Goal: Task Accomplishment & Management: Use online tool/utility

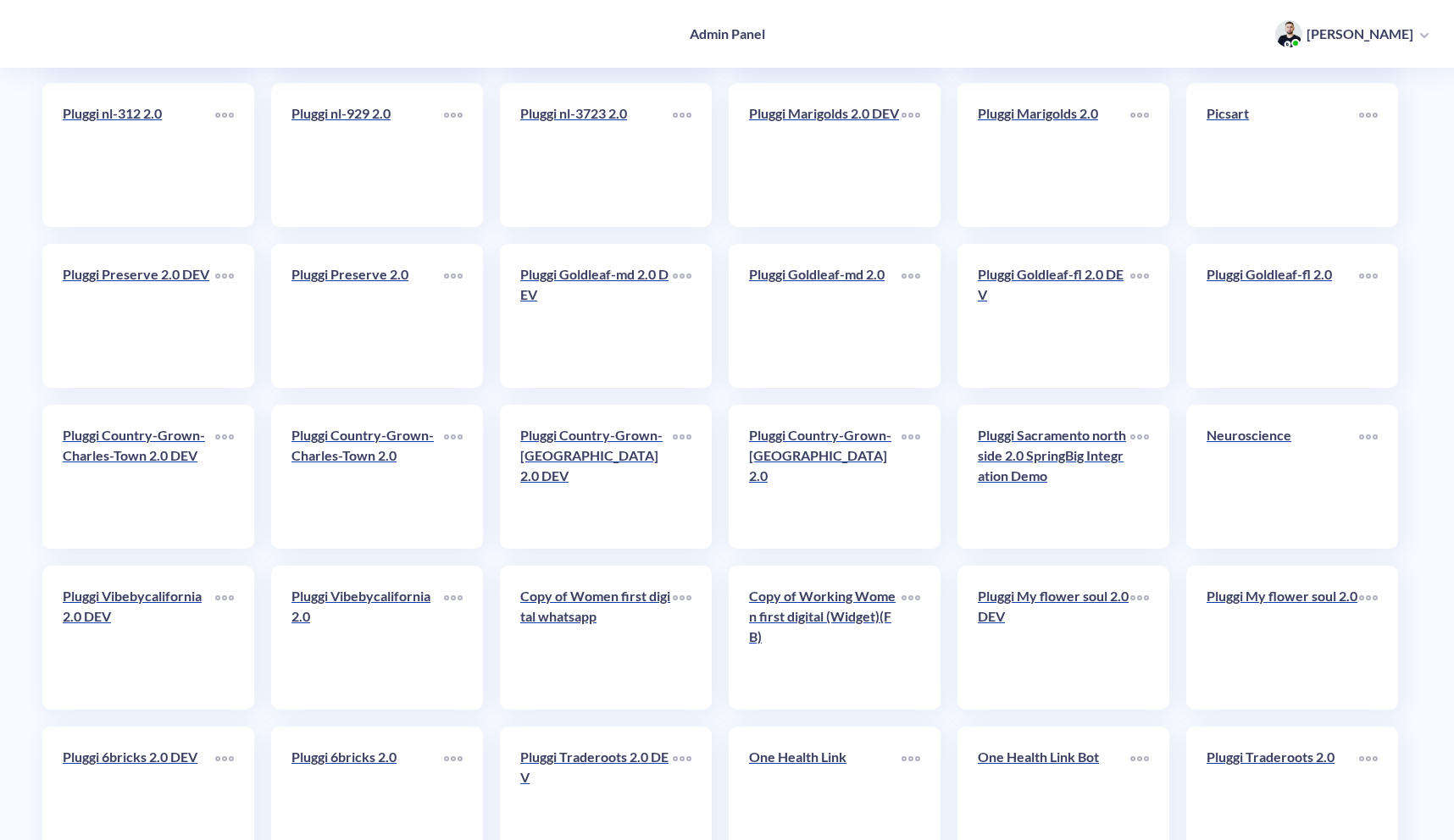
scroll to position [742, 0]
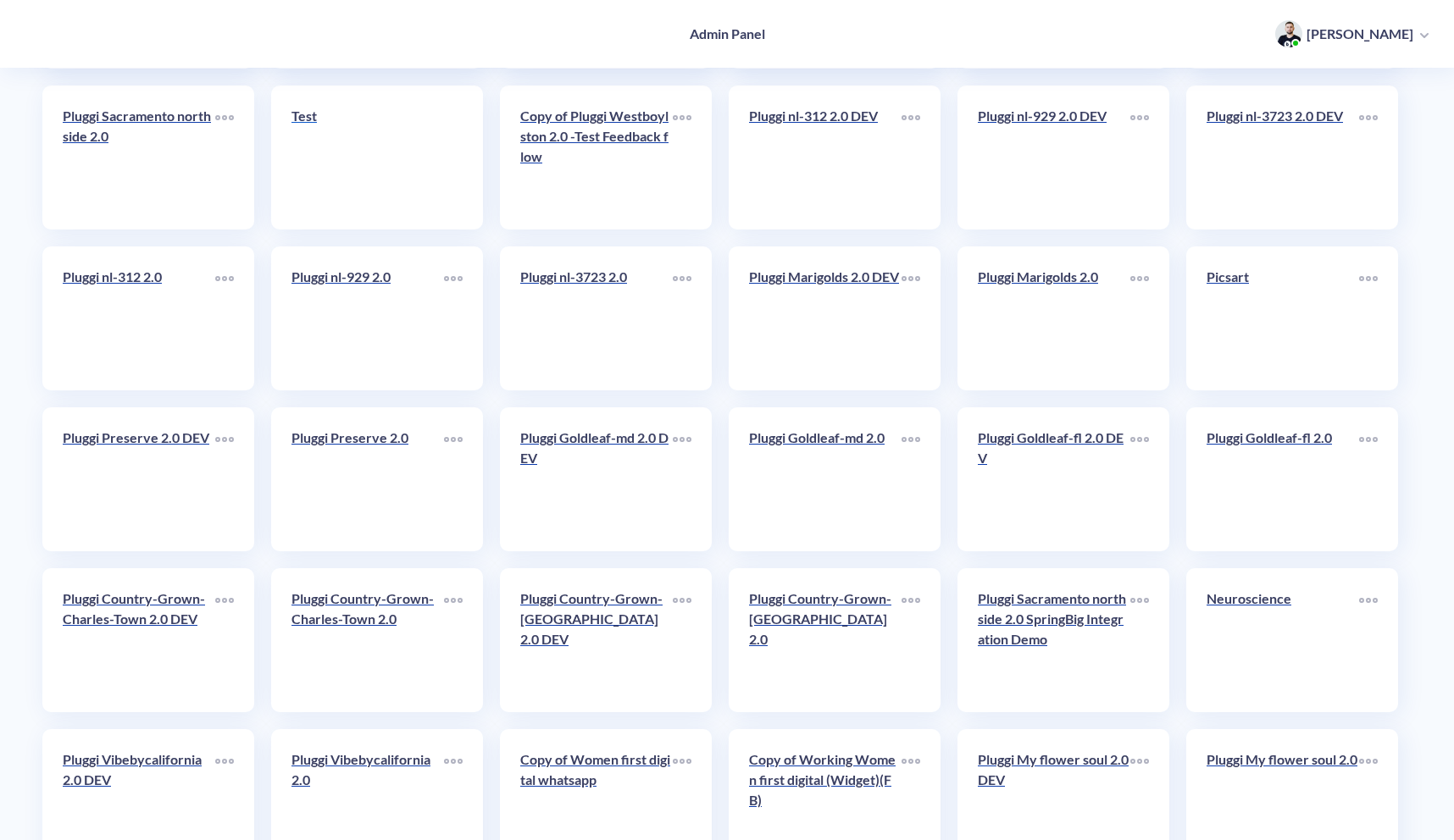
click at [351, 124] on p "Test" at bounding box center [368, 115] width 152 height 20
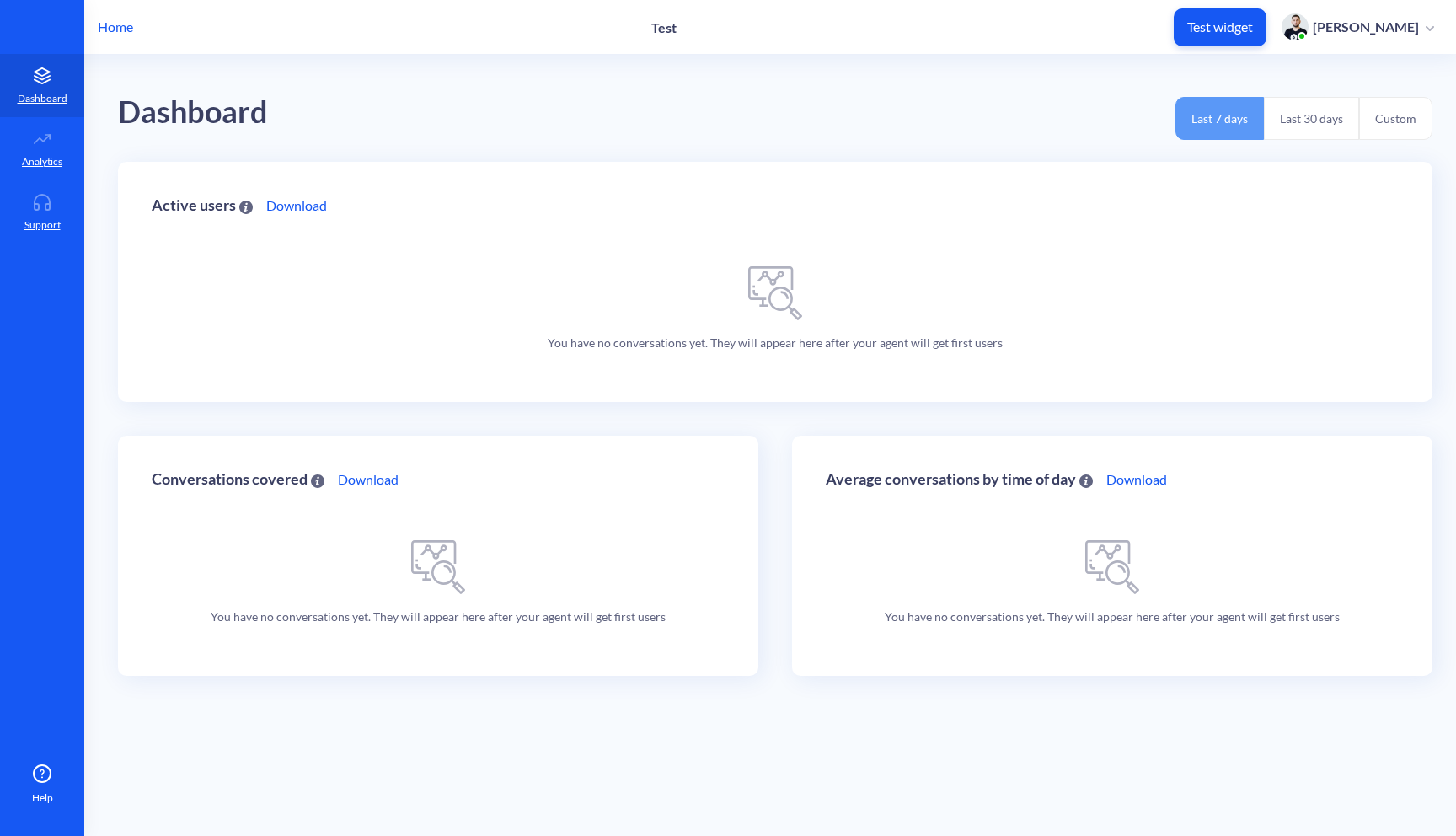
click at [129, 48] on div "Home Test Test widget [PERSON_NAME]" at bounding box center [728, 27] width 1456 height 54
click at [129, 27] on p "Home" at bounding box center [115, 27] width 35 height 20
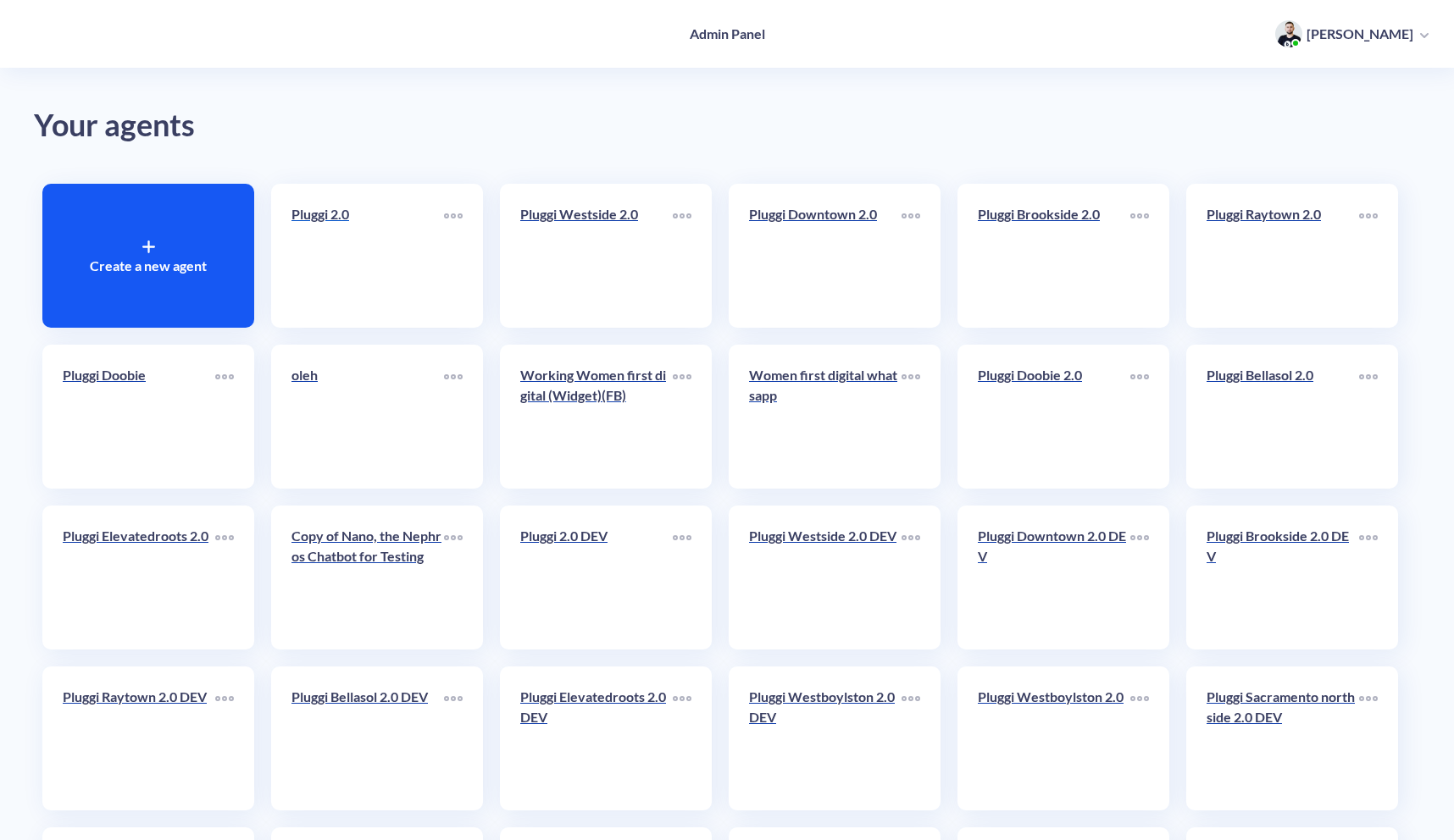
scroll to position [32, 0]
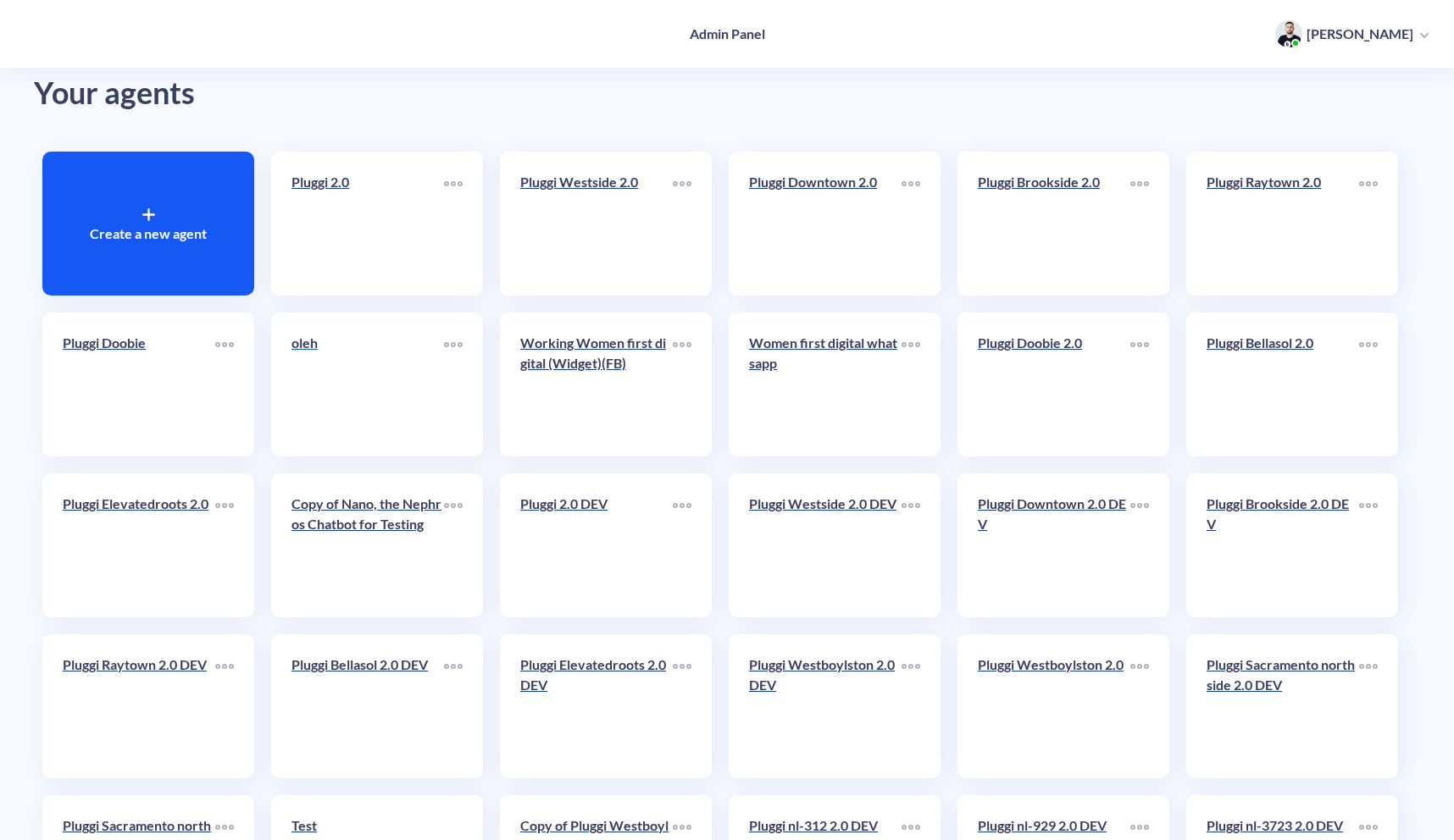
click at [358, 380] on link "oleh" at bounding box center [368, 384] width 152 height 103
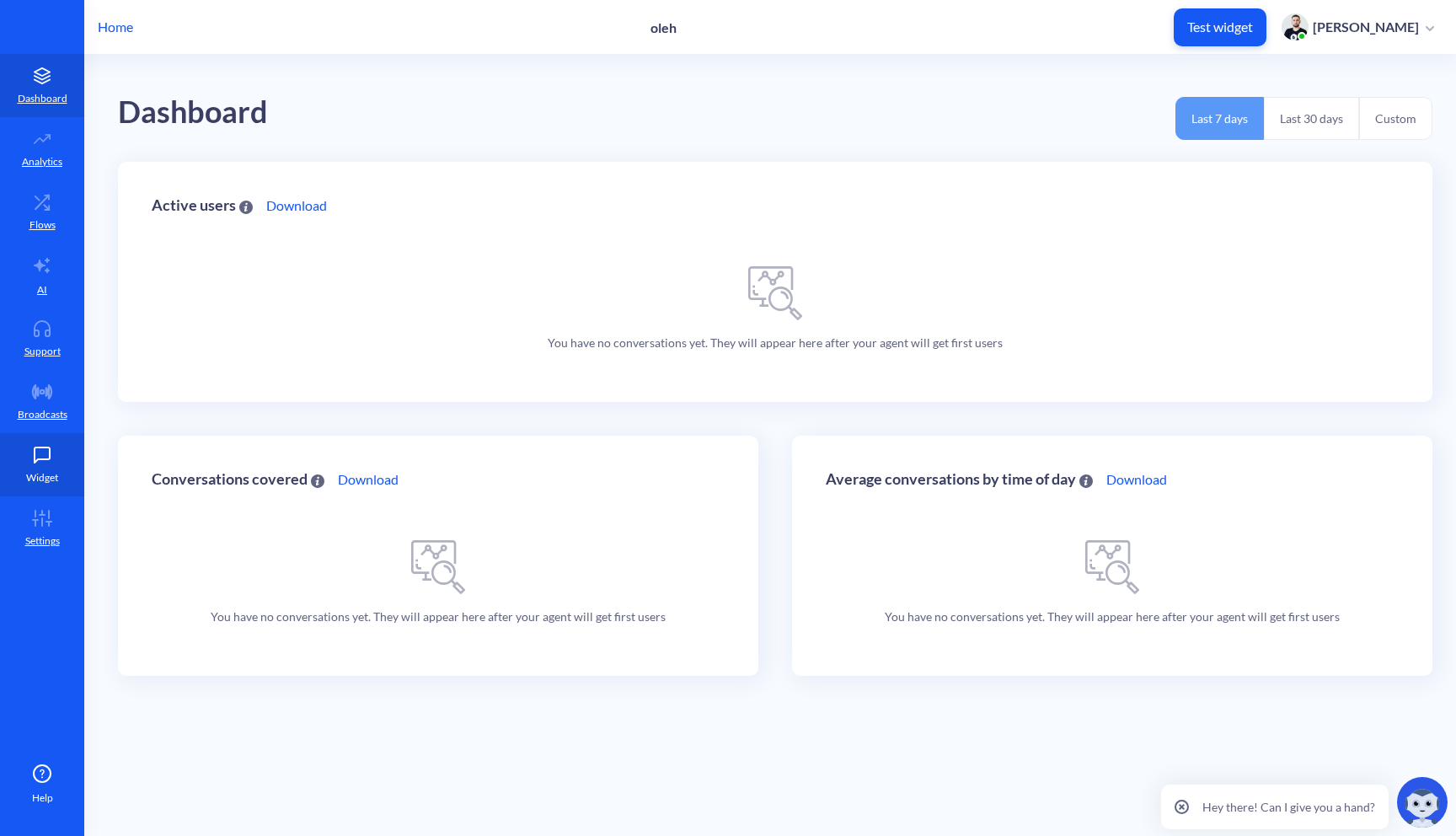
click at [28, 462] on icon at bounding box center [41, 456] width 34 height 17
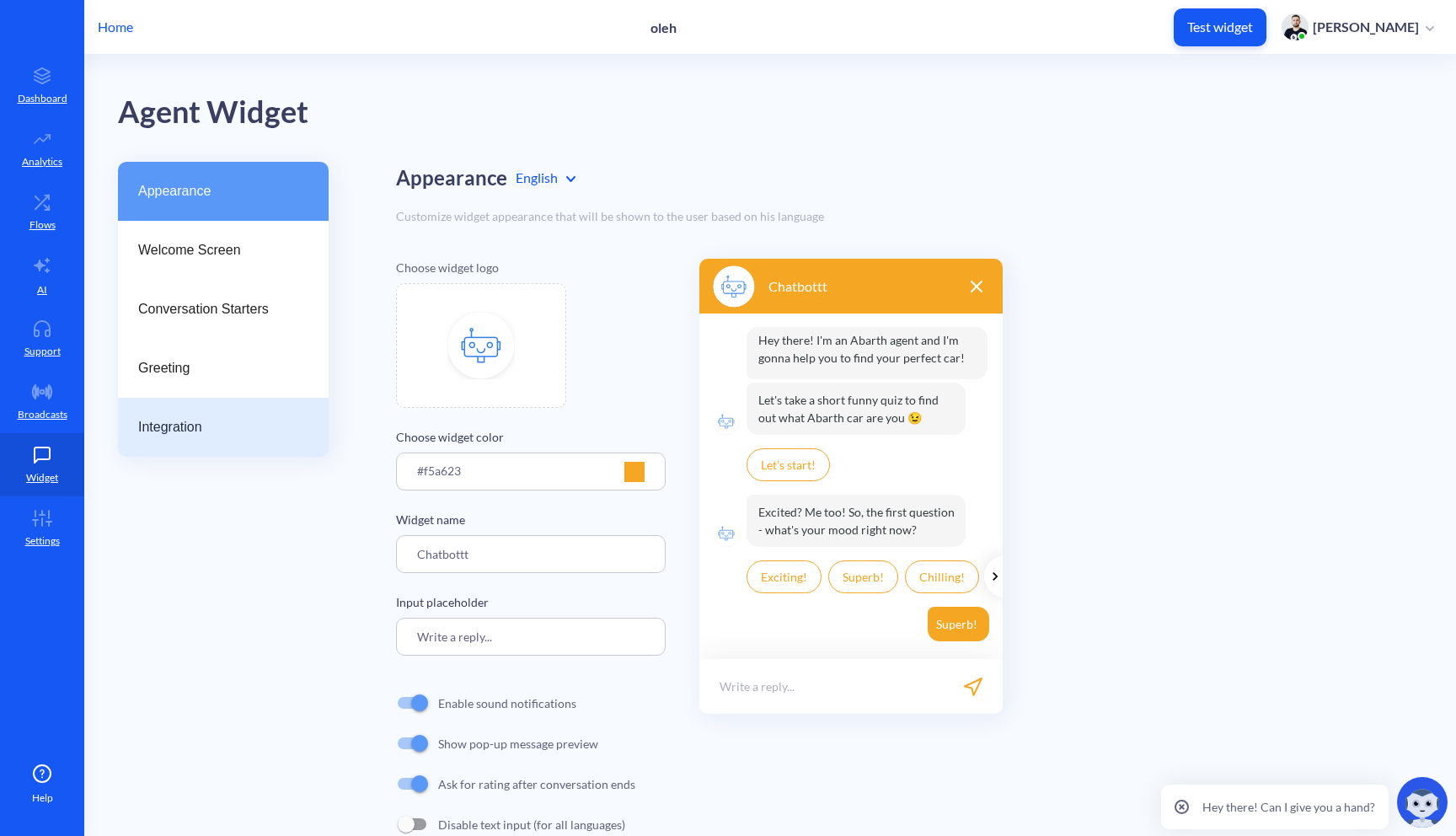
click at [212, 422] on span "Integration" at bounding box center [216, 427] width 157 height 20
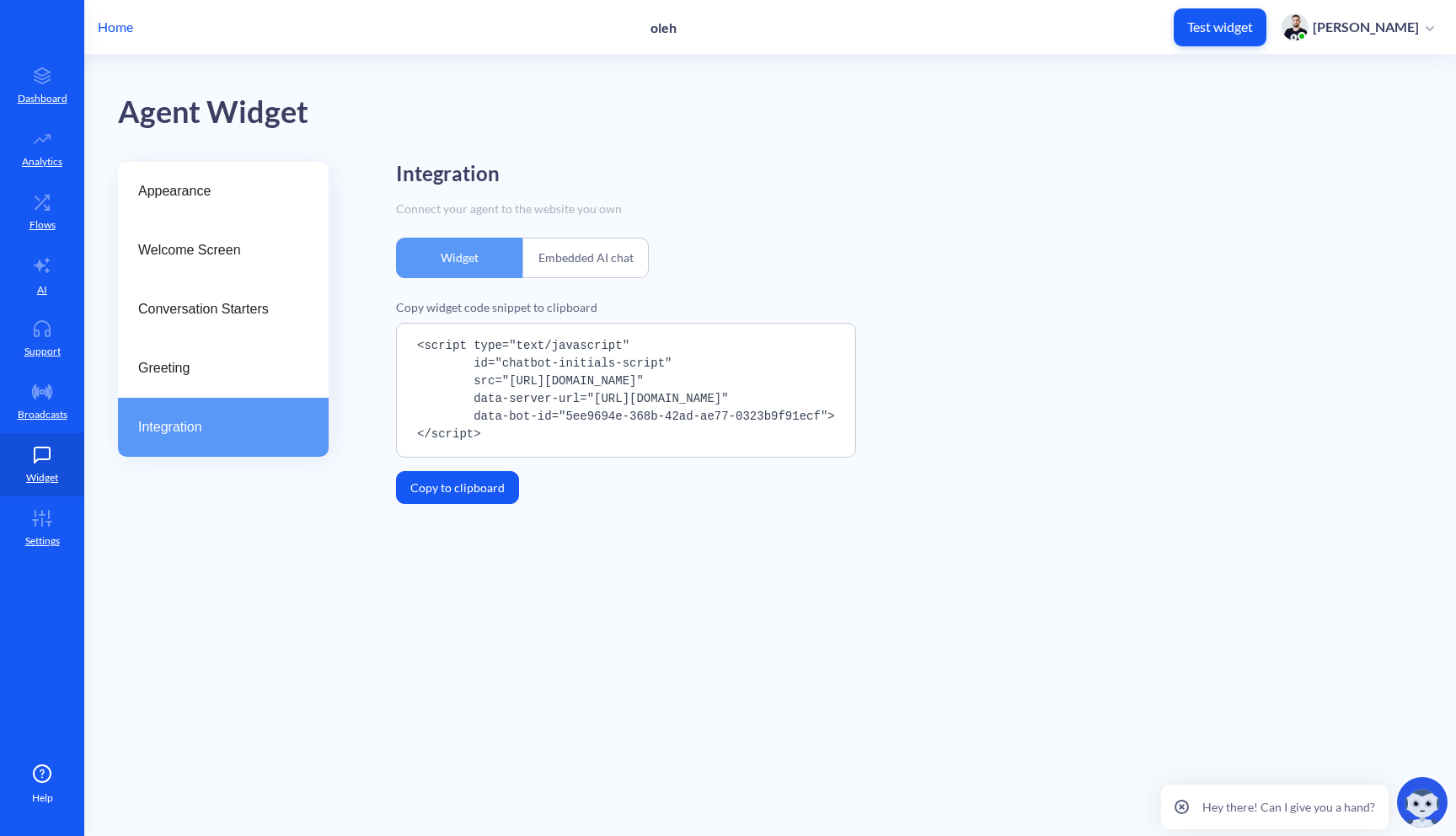
click at [646, 418] on pre "<script type="text/javascript" id="chatbot-initials-script" src="[URL][DOMAIN_N…" at bounding box center [626, 390] width 460 height 135
click at [569, 325] on pre "<script type="text/javascript" id="chatbot-initials-script" src="[URL][DOMAIN_N…" at bounding box center [626, 390] width 460 height 135
click at [574, 269] on div "Embedded AI chat" at bounding box center [586, 258] width 126 height 40
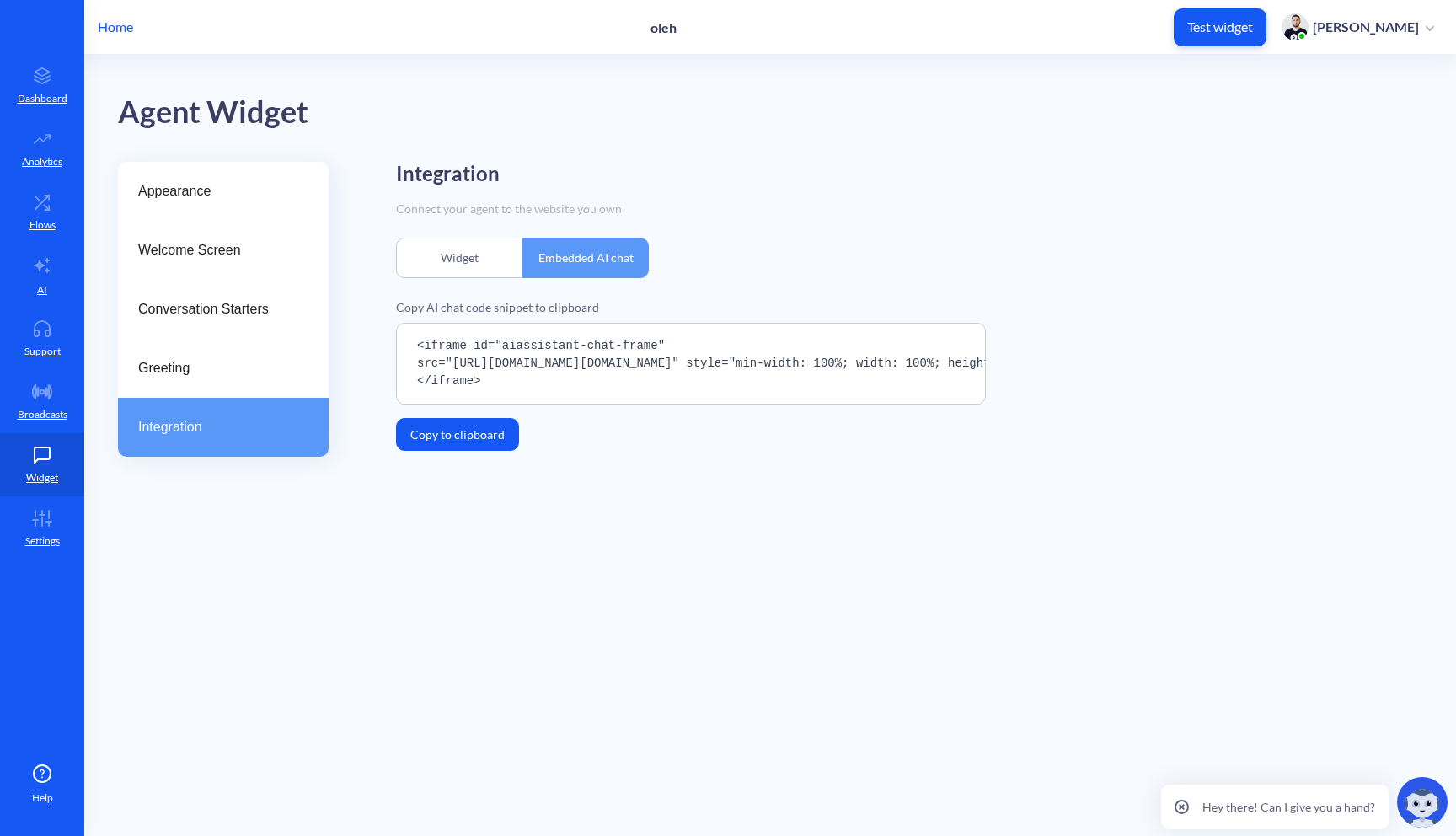
click at [769, 544] on main "Agent Widget Appearance Welcome Screen Conversation Starters Greeting Integrati…" at bounding box center [770, 445] width 1372 height 781
click at [461, 257] on div "Widget" at bounding box center [459, 258] width 126 height 40
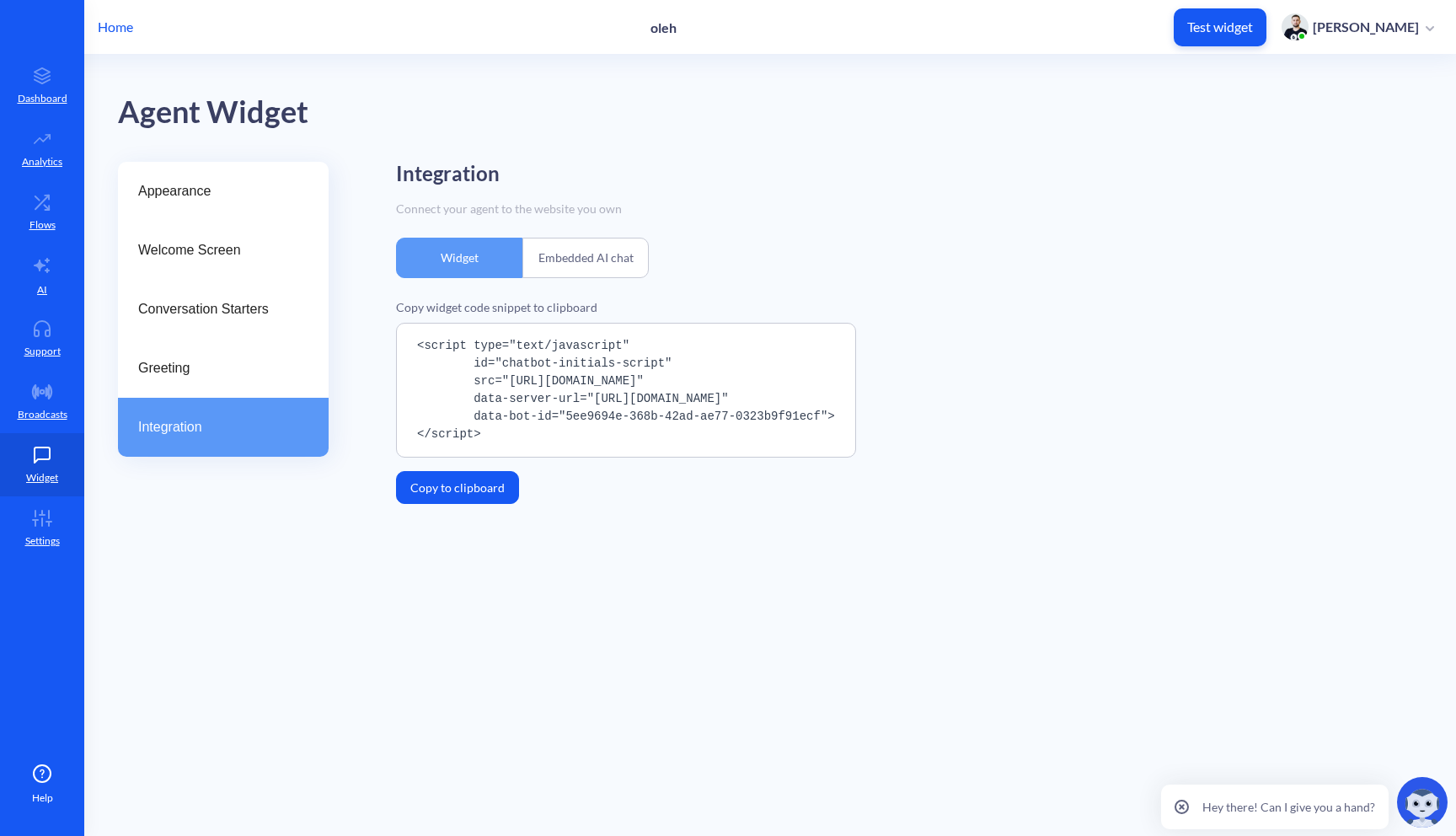
drag, startPoint x: 631, startPoint y: 408, endPoint x: 556, endPoint y: 409, distance: 75.0
click at [556, 408] on pre "<script type="text/javascript" id="chatbot-initials-script" src="[URL][DOMAIN_N…" at bounding box center [626, 390] width 460 height 135
click at [556, 409] on pre "<script type="text/javascript" id="chatbot-initials-script" src="[URL][DOMAIN_N…" at bounding box center [626, 390] width 460 height 135
drag, startPoint x: 580, startPoint y: 417, endPoint x: 815, endPoint y: 428, distance: 235.3
click at [815, 428] on pre "<script type="text/javascript" id="chatbot-initials-script" src="[URL][DOMAIN_N…" at bounding box center [626, 390] width 460 height 135
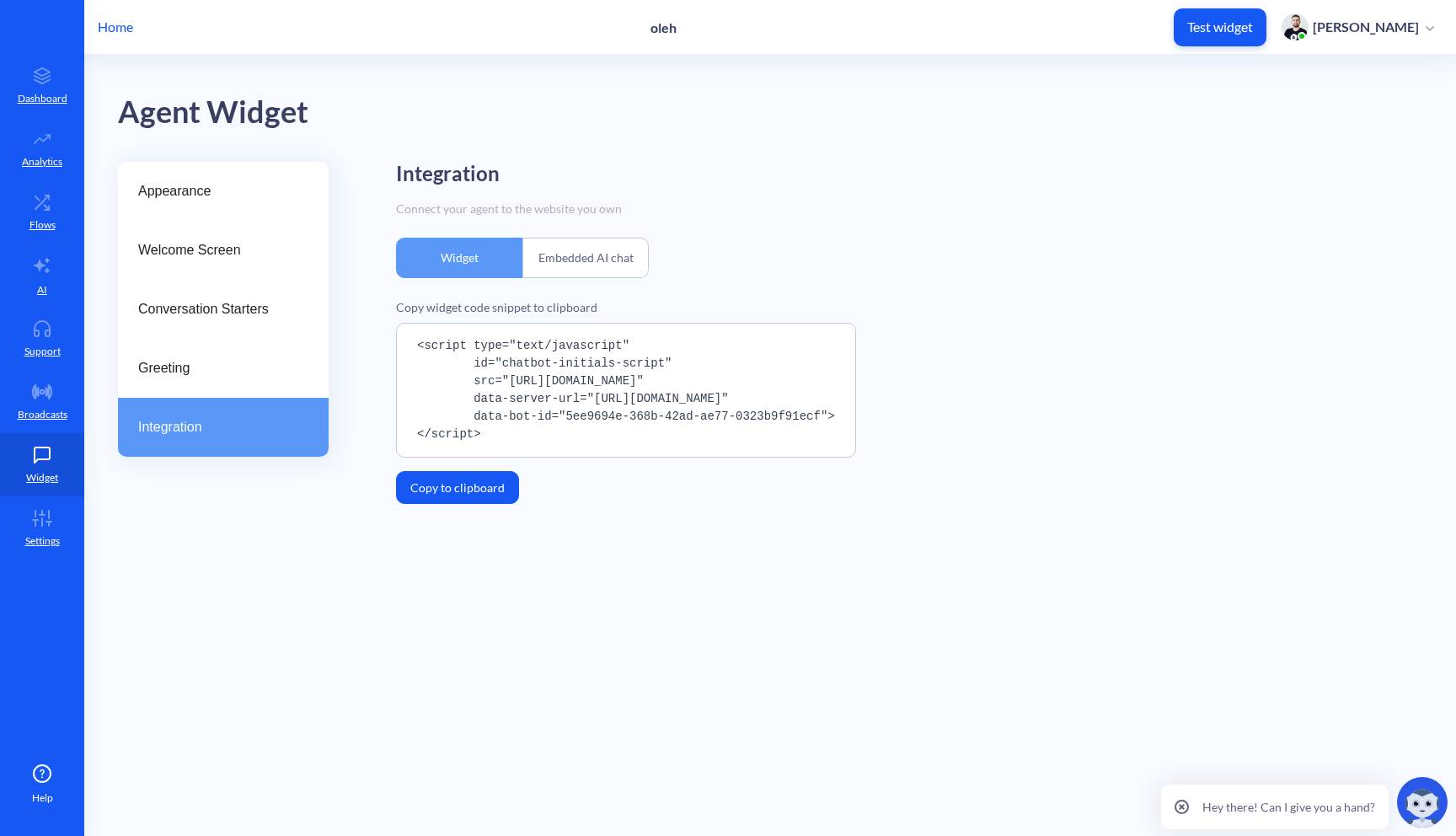
click at [815, 428] on pre "<script type="text/javascript" id="chatbot-initials-script" src="[URL][DOMAIN_N…" at bounding box center [626, 390] width 460 height 135
click at [839, 415] on pre "<script type="text/javascript" id="chatbot-initials-script" src="[URL][DOMAIN_N…" at bounding box center [626, 390] width 460 height 135
click at [832, 415] on pre "<script type="text/javascript" id="chatbot-initials-script" src="[URL][DOMAIN_N…" at bounding box center [626, 390] width 460 height 135
click at [828, 417] on pre "<script type="text/javascript" id="chatbot-initials-script" src="[URL][DOMAIN_N…" at bounding box center [626, 390] width 460 height 135
drag, startPoint x: 828, startPoint y: 417, endPoint x: 474, endPoint y: 419, distance: 354.0
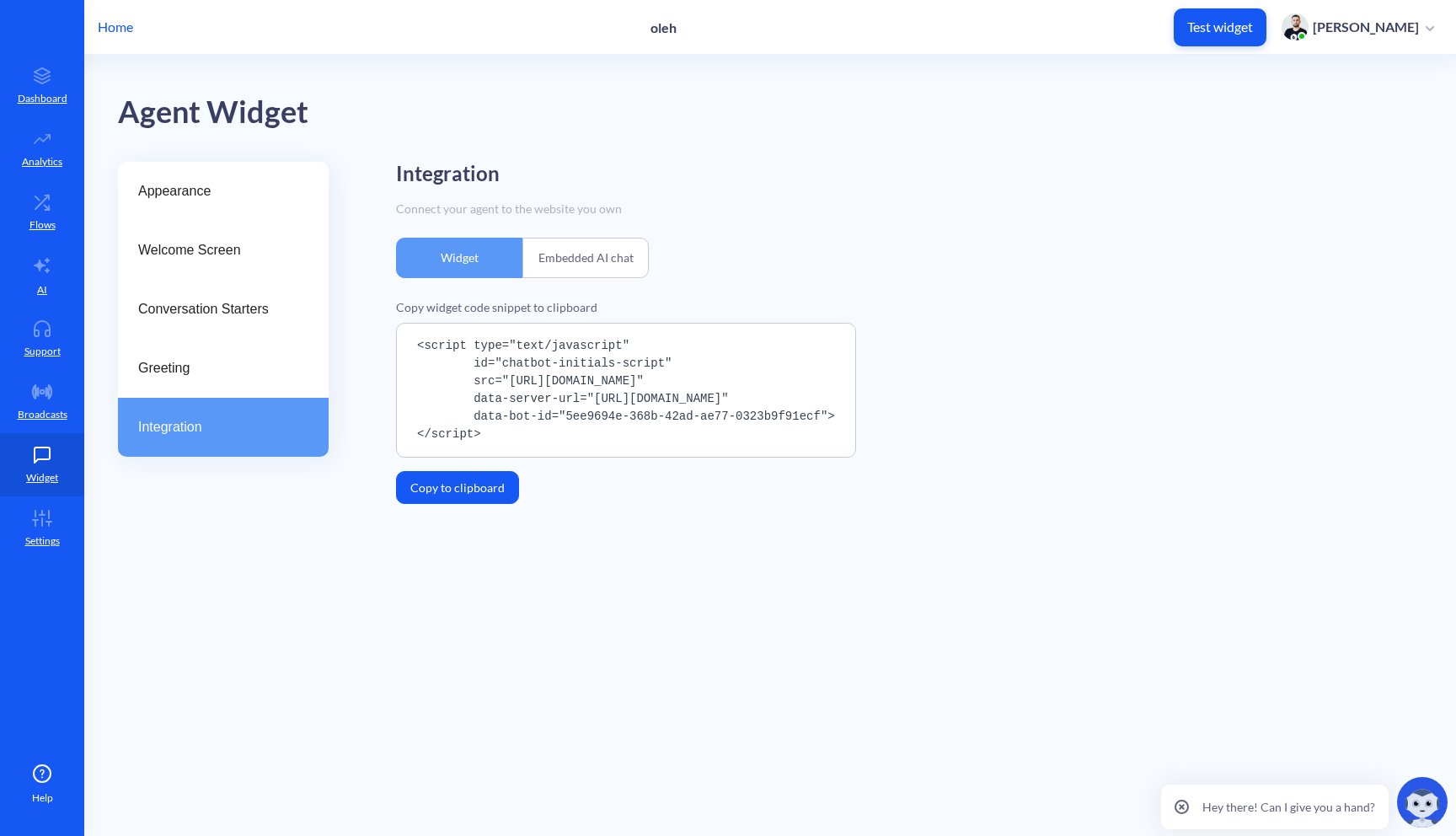
click at [474, 419] on pre "<script type="text/javascript" id="chatbot-initials-script" src="[URL][DOMAIN_N…" at bounding box center [626, 390] width 460 height 135
click at [829, 412] on pre "<script type="text/javascript" id="chatbot-initials-script" src="[URL][DOMAIN_N…" at bounding box center [626, 390] width 460 height 135
click at [828, 417] on pre "<script type="text/javascript" id="chatbot-initials-script" src="[URL][DOMAIN_N…" at bounding box center [626, 390] width 460 height 135
click at [795, 422] on pre "<script type="text/javascript" id="chatbot-initials-script" src="[URL][DOMAIN_N…" at bounding box center [626, 390] width 460 height 135
click at [813, 422] on pre "<script type="text/javascript" id="chatbot-initials-script" src="[URL][DOMAIN_N…" at bounding box center [626, 390] width 460 height 135
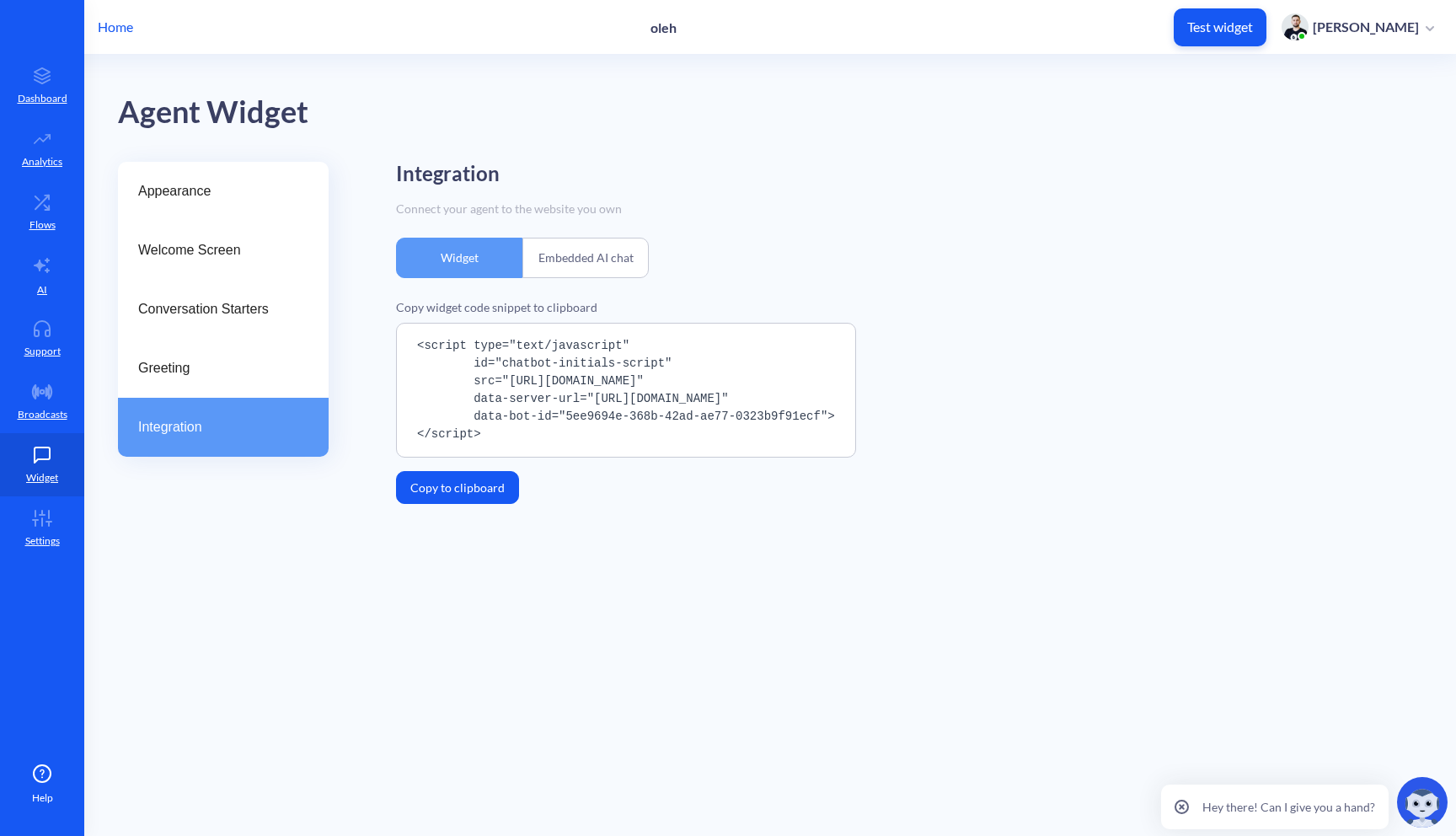
click at [818, 422] on pre "<script type="text/javascript" id="chatbot-initials-script" src="[URL][DOMAIN_N…" at bounding box center [626, 390] width 460 height 135
drag, startPoint x: 822, startPoint y: 413, endPoint x: 568, endPoint y: 413, distance: 254.0
click at [568, 413] on pre "<script type="text/javascript" id="chatbot-initials-script" src="[URL][DOMAIN_N…" at bounding box center [626, 390] width 460 height 135
click at [552, 358] on pre "<script type="text/javascript" id="chatbot-initials-script" src="[URL][DOMAIN_N…" at bounding box center [626, 390] width 460 height 135
drag, startPoint x: 479, startPoint y: 360, endPoint x: 821, endPoint y: 416, distance: 346.6
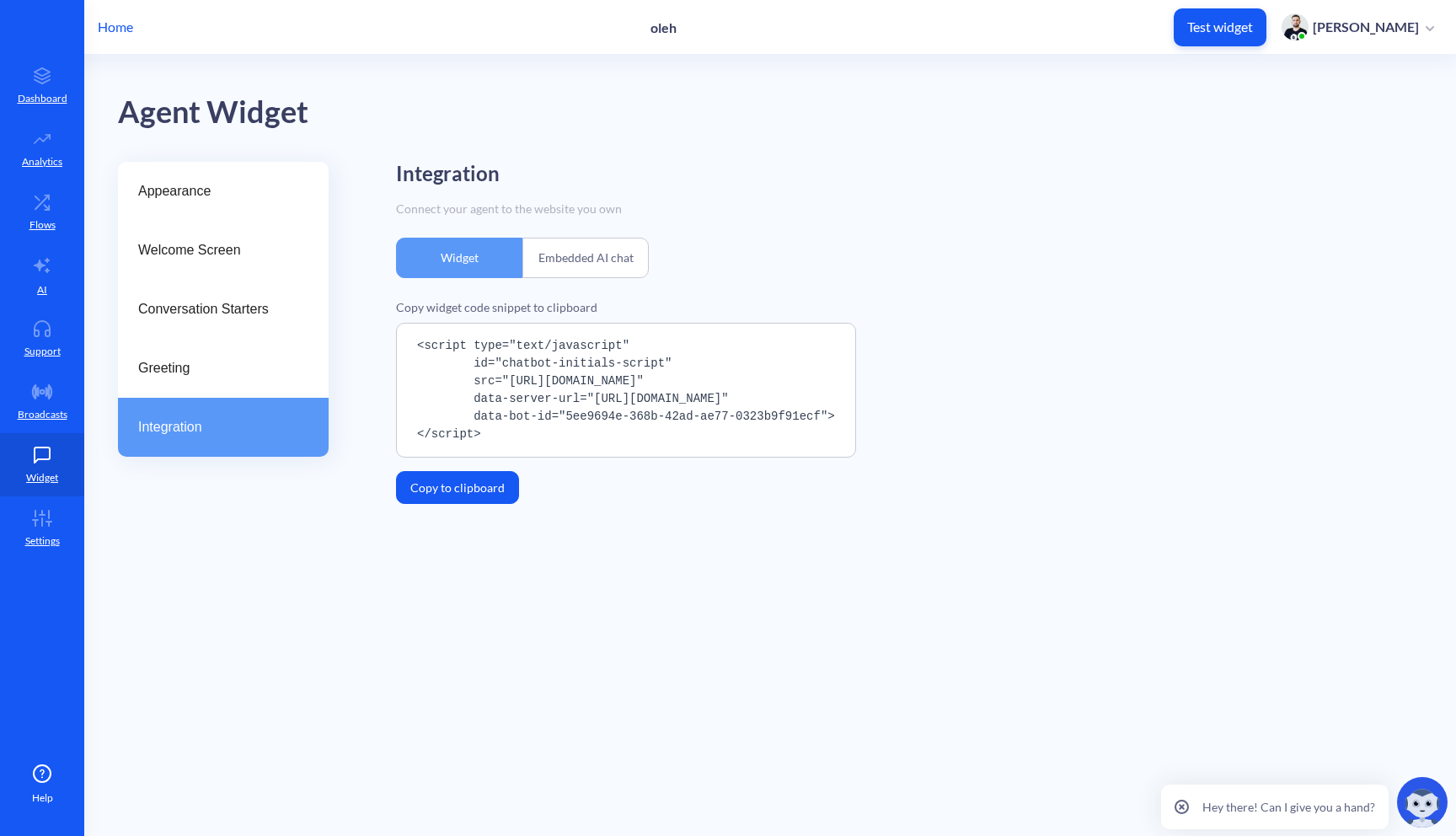
click at [821, 416] on pre "<script type="text/javascript" id="chatbot-initials-script" src="[URL][DOMAIN_N…" at bounding box center [626, 390] width 460 height 135
click at [562, 243] on div "Embedded AI chat" at bounding box center [586, 258] width 126 height 40
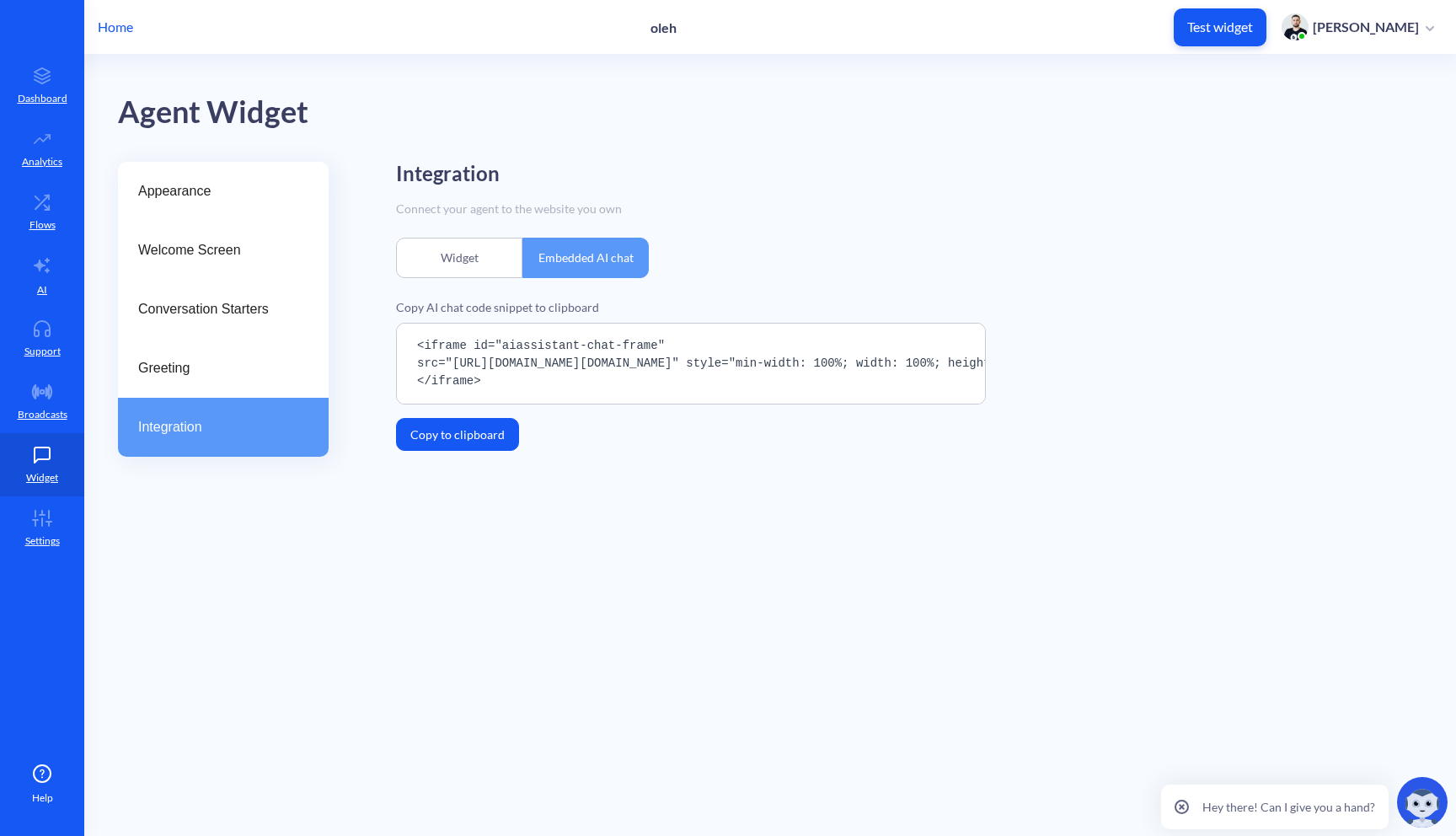
click at [659, 368] on pre "<iframe id="aiassistant-chat-frame" src="[URL][DOMAIN_NAME][DOMAIN_NAME]" style…" at bounding box center [691, 363] width 590 height 81
click at [496, 260] on div "Widget" at bounding box center [459, 258] width 126 height 40
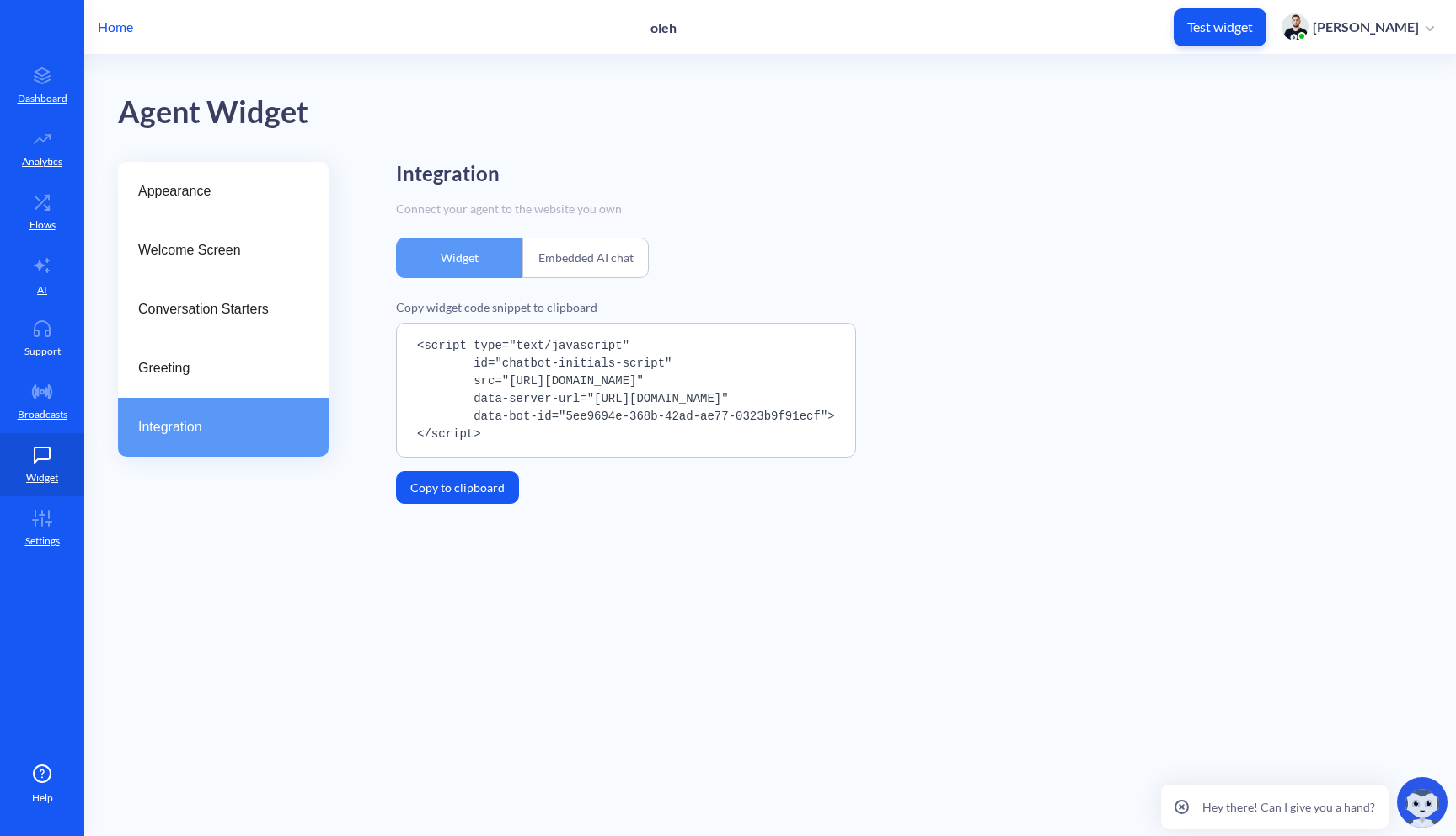
click at [765, 548] on main "Agent Widget Appearance Welcome Screen Conversation Starters Greeting Integrati…" at bounding box center [770, 445] width 1372 height 781
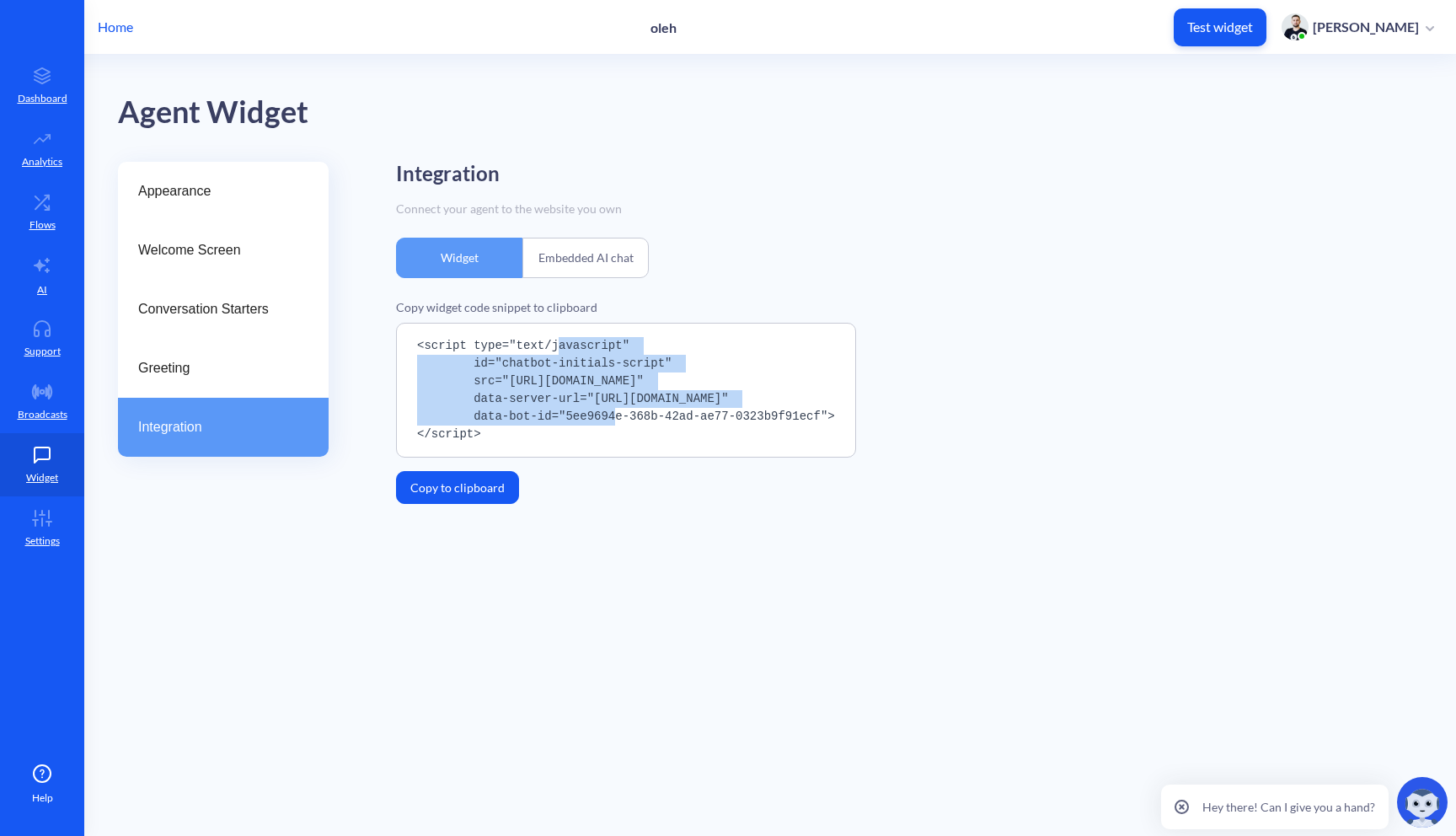
drag, startPoint x: 560, startPoint y: 344, endPoint x: 686, endPoint y: 390, distance: 134.1
click at [686, 391] on pre "<script type="text/javascript" id="chatbot-initials-script" src="[URL][DOMAIN_N…" at bounding box center [626, 390] width 460 height 135
click at [686, 390] on pre "<script type="text/javascript" id="chatbot-initials-script" src="[URL][DOMAIN_N…" at bounding box center [626, 390] width 460 height 135
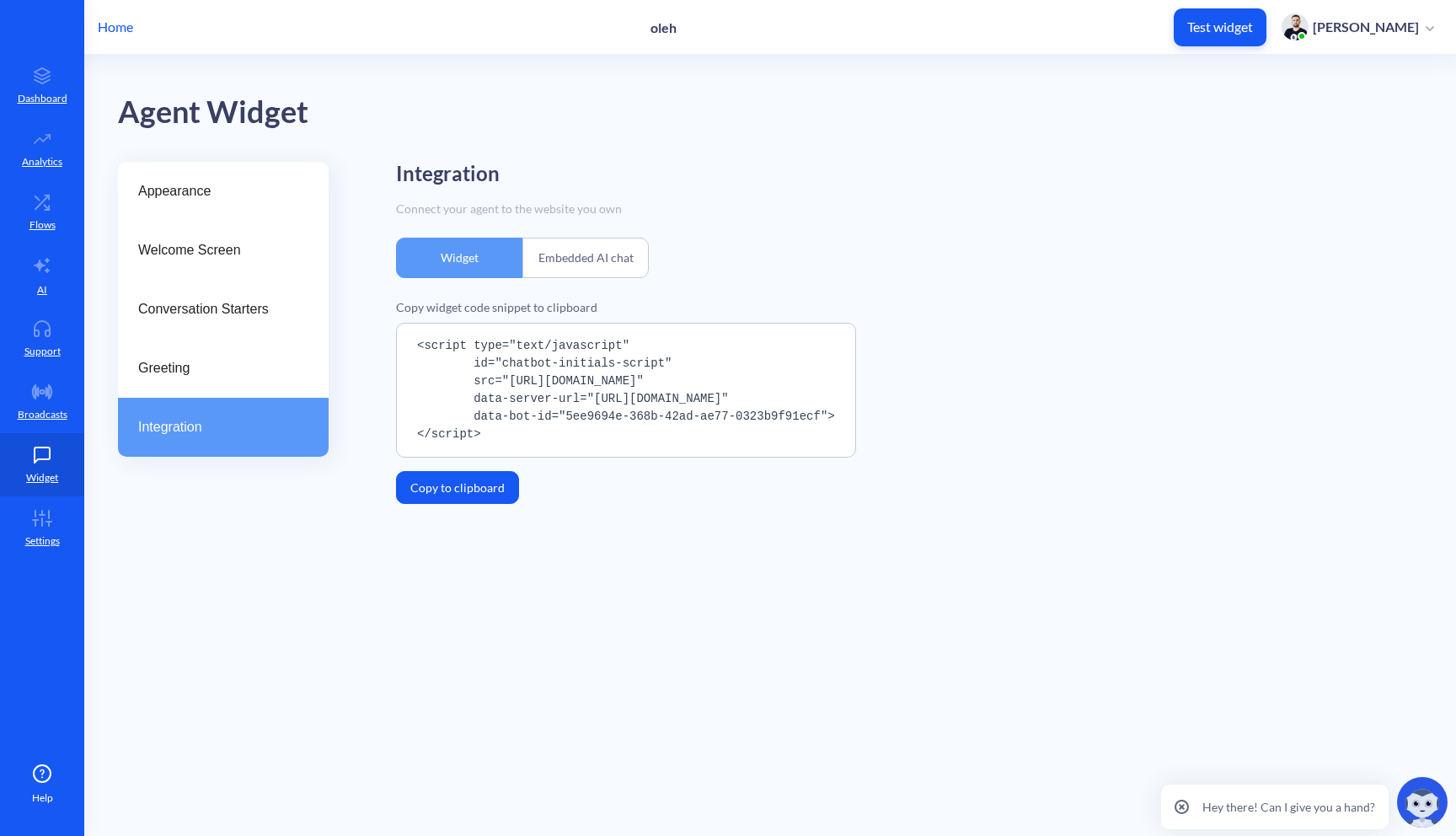
click at [568, 249] on div "Embedded AI chat" at bounding box center [586, 258] width 126 height 40
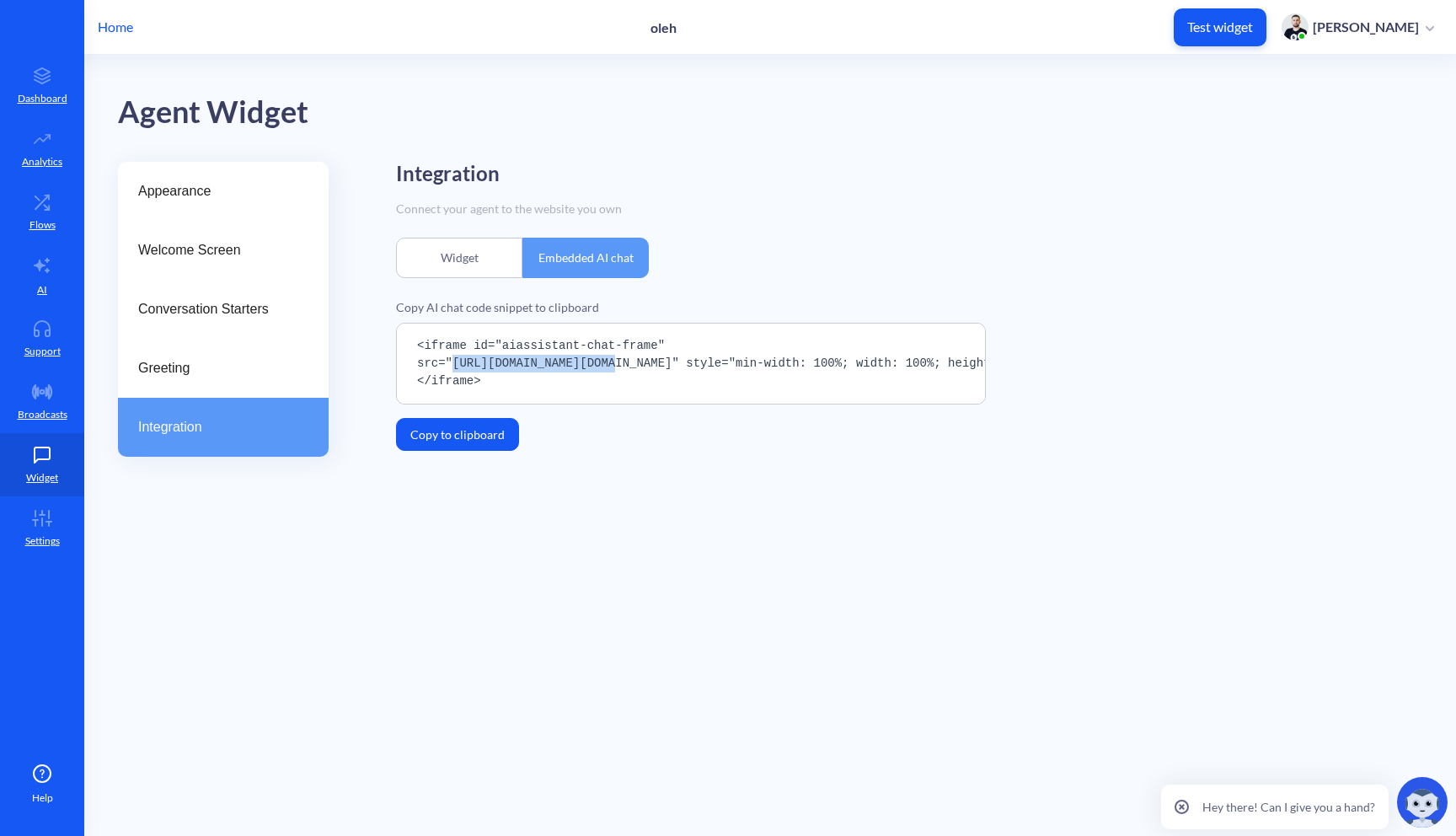
drag, startPoint x: 456, startPoint y: 359, endPoint x: 615, endPoint y: 358, distance: 159.0
click at [615, 358] on pre "<iframe id="aiassistant-chat-frame" src="[URL][DOMAIN_NAME][DOMAIN_NAME]" style…" at bounding box center [691, 363] width 590 height 81
click at [614, 356] on pre "<iframe id="aiassistant-chat-frame" src="[URL][DOMAIN_NAME][DOMAIN_NAME]" style…" at bounding box center [691, 363] width 590 height 81
drag, startPoint x: 697, startPoint y: 363, endPoint x: 545, endPoint y: 350, distance: 152.6
click at [544, 350] on pre "<iframe id="aiassistant-chat-frame" src="[URL][DOMAIN_NAME][DOMAIN_NAME]" style…" at bounding box center [691, 363] width 590 height 81
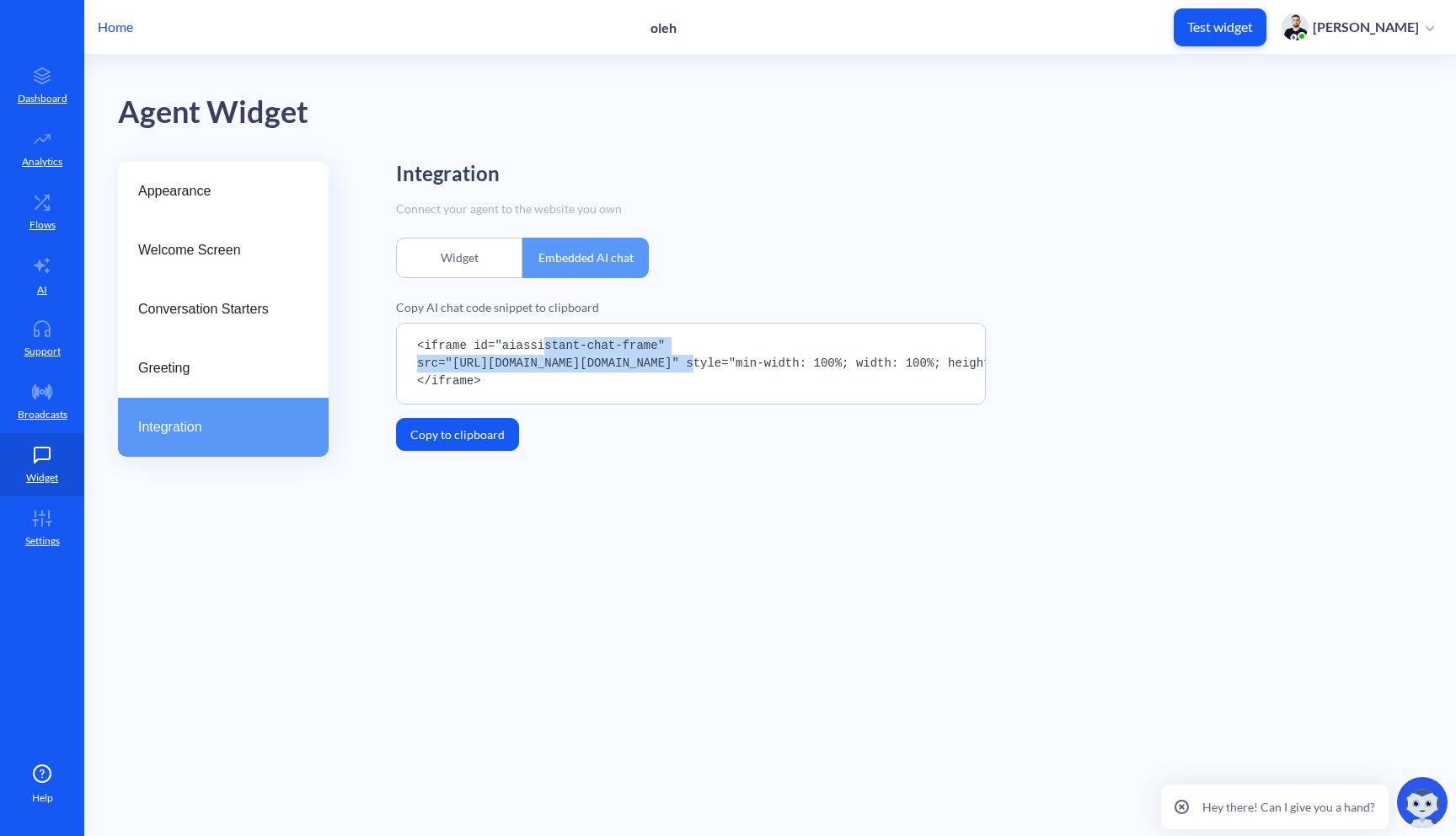
click at [545, 350] on pre "<iframe id="aiassistant-chat-frame" src="[URL][DOMAIN_NAME][DOMAIN_NAME]" style…" at bounding box center [691, 363] width 590 height 81
drag, startPoint x: 547, startPoint y: 372, endPoint x: 665, endPoint y: 373, distance: 118.0
click at [665, 373] on pre "<iframe id="aiassistant-chat-frame" src="[URL][DOMAIN_NAME][DOMAIN_NAME]" style…" at bounding box center [691, 363] width 590 height 81
drag, startPoint x: 778, startPoint y: 360, endPoint x: 576, endPoint y: 360, distance: 202.0
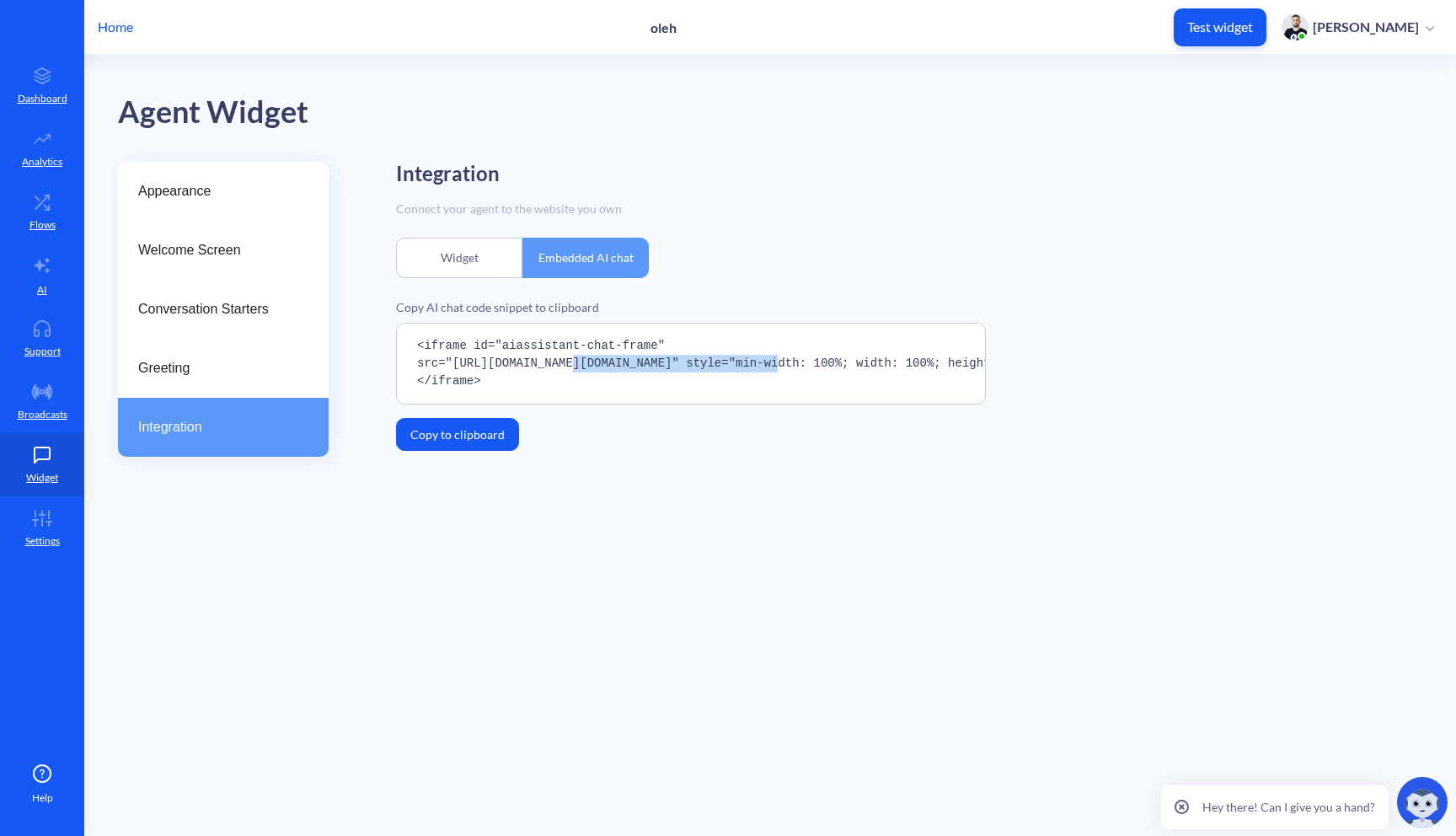
click at [576, 360] on pre "<iframe id="aiassistant-chat-frame" src="[URL][DOMAIN_NAME][DOMAIN_NAME]" style…" at bounding box center [691, 363] width 590 height 81
drag, startPoint x: 550, startPoint y: 362, endPoint x: 665, endPoint y: 363, distance: 115.0
click at [665, 363] on pre "<iframe id="aiassistant-chat-frame" src="[URL][DOMAIN_NAME][DOMAIN_NAME]" style…" at bounding box center [691, 363] width 590 height 81
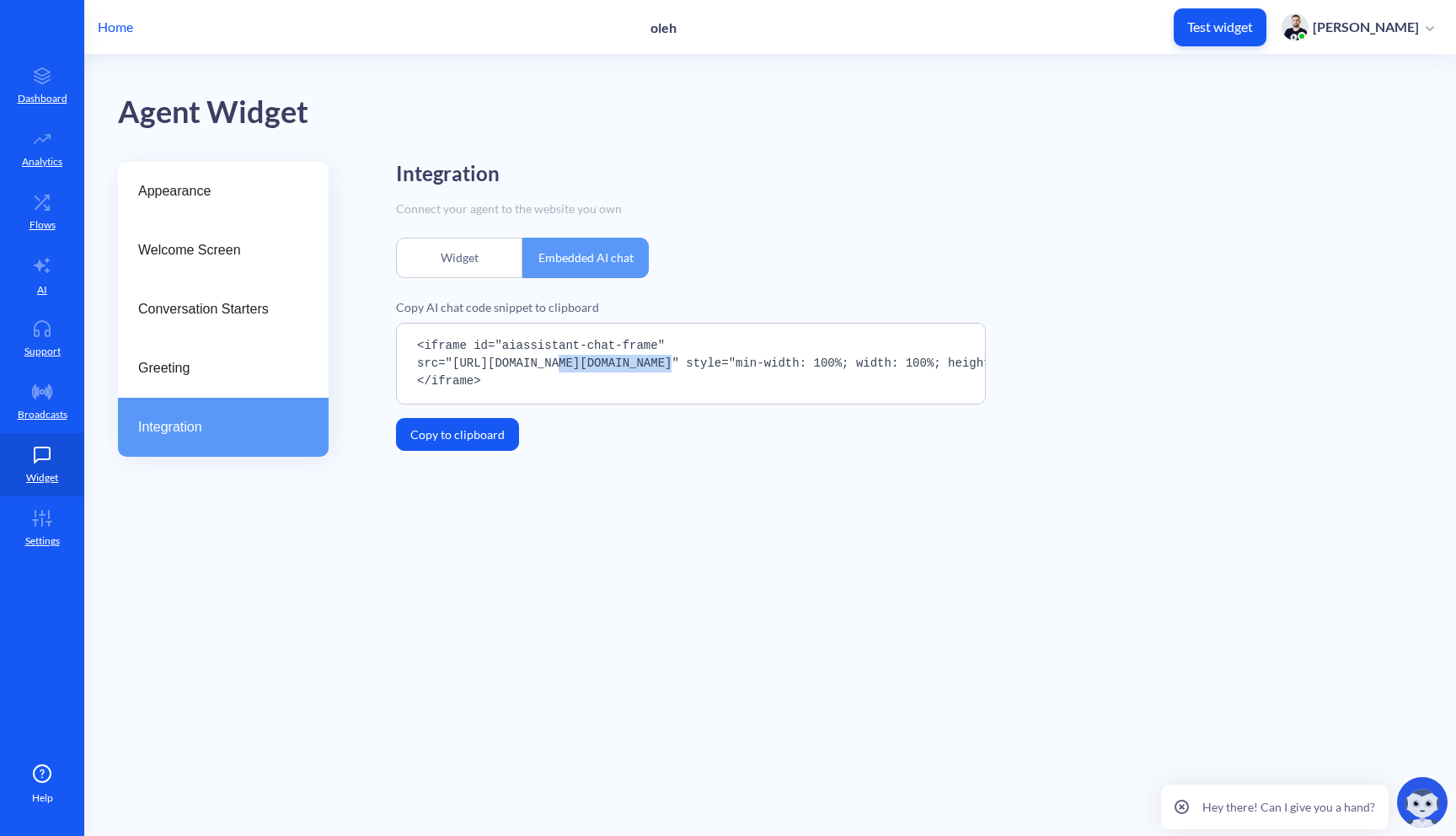
drag, startPoint x: 559, startPoint y: 361, endPoint x: 672, endPoint y: 357, distance: 113.1
click at [672, 359] on pre "<iframe id="aiassistant-chat-frame" src="[URL][DOMAIN_NAME][DOMAIN_NAME]" style…" at bounding box center [691, 363] width 590 height 81
click at [672, 357] on pre "<iframe id="aiassistant-chat-frame" src="[URL][DOMAIN_NAME][DOMAIN_NAME]" style…" at bounding box center [691, 363] width 590 height 81
drag, startPoint x: 702, startPoint y: 371, endPoint x: 556, endPoint y: 371, distance: 146.0
click at [555, 371] on pre "<iframe id="aiassistant-chat-frame" src="[URL][DOMAIN_NAME][DOMAIN_NAME]" style…" at bounding box center [691, 363] width 590 height 81
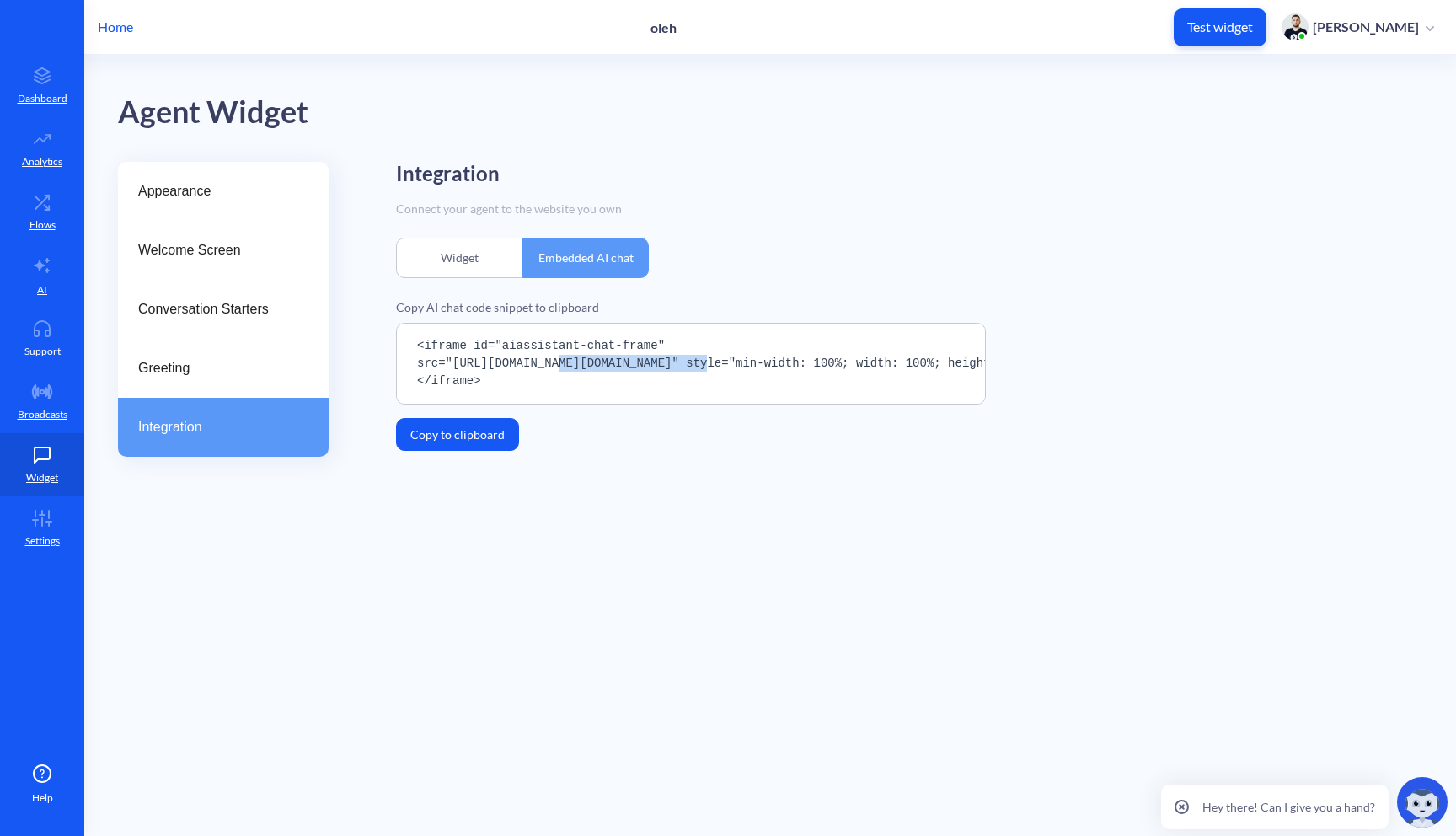
click at [545, 371] on div at bounding box center [545, 371] width 0 height 0
click at [593, 364] on pre "<iframe id="aiassistant-chat-frame" src="[URL][DOMAIN_NAME][DOMAIN_NAME]" style…" at bounding box center [691, 363] width 590 height 81
click at [606, 363] on pre "<iframe id="aiassistant-chat-frame" src="[URL][DOMAIN_NAME][DOMAIN_NAME]" style…" at bounding box center [691, 363] width 590 height 81
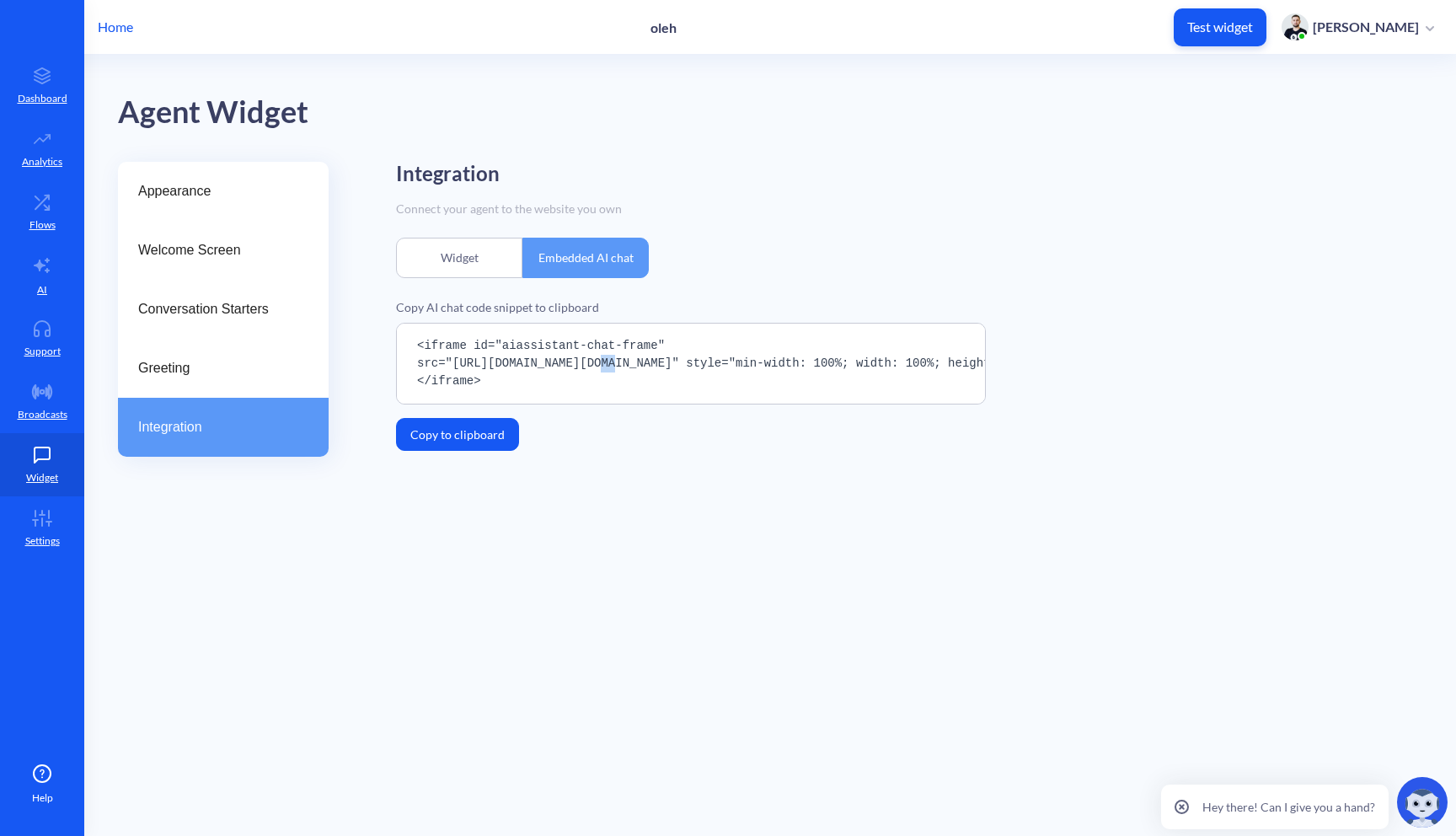
click at [606, 363] on pre "<iframe id="aiassistant-chat-frame" src="[URL][DOMAIN_NAME][DOMAIN_NAME]" style…" at bounding box center [691, 363] width 590 height 81
click at [559, 364] on pre "<iframe id="aiassistant-chat-frame" src="[URL][DOMAIN_NAME][DOMAIN_NAME]" style…" at bounding box center [691, 363] width 590 height 81
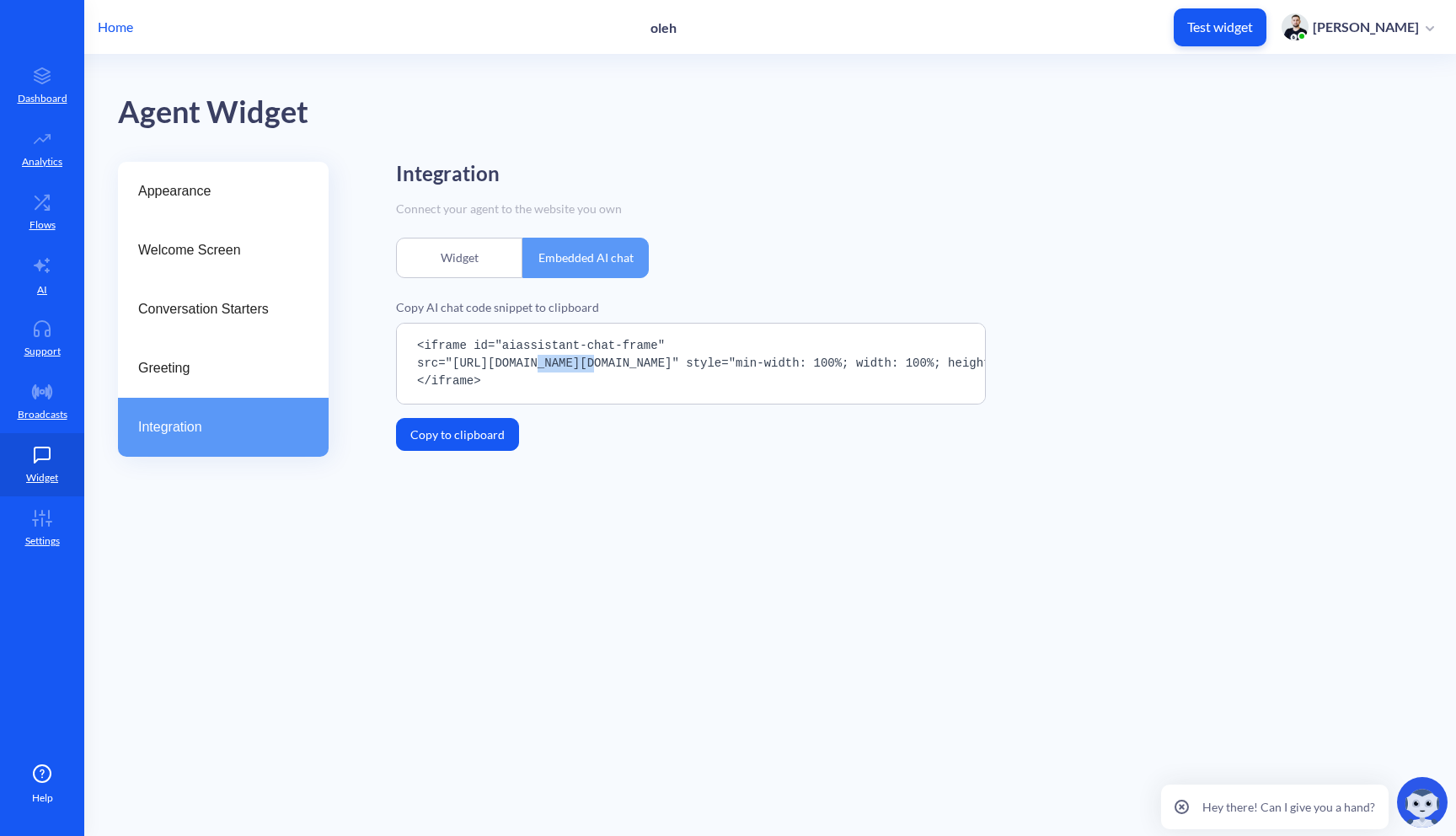
click at [600, 369] on pre "<iframe id="aiassistant-chat-frame" src="[URL][DOMAIN_NAME][DOMAIN_NAME]" style…" at bounding box center [691, 363] width 590 height 81
drag, startPoint x: 561, startPoint y: 359, endPoint x: 643, endPoint y: 357, distance: 82.0
click at [643, 358] on pre "<iframe id="aiassistant-chat-frame" src="[URL][DOMAIN_NAME][DOMAIN_NAME]" style…" at bounding box center [691, 363] width 590 height 81
click at [643, 357] on pre "<iframe id="aiassistant-chat-frame" src="[URL][DOMAIN_NAME][DOMAIN_NAME]" style…" at bounding box center [691, 363] width 590 height 81
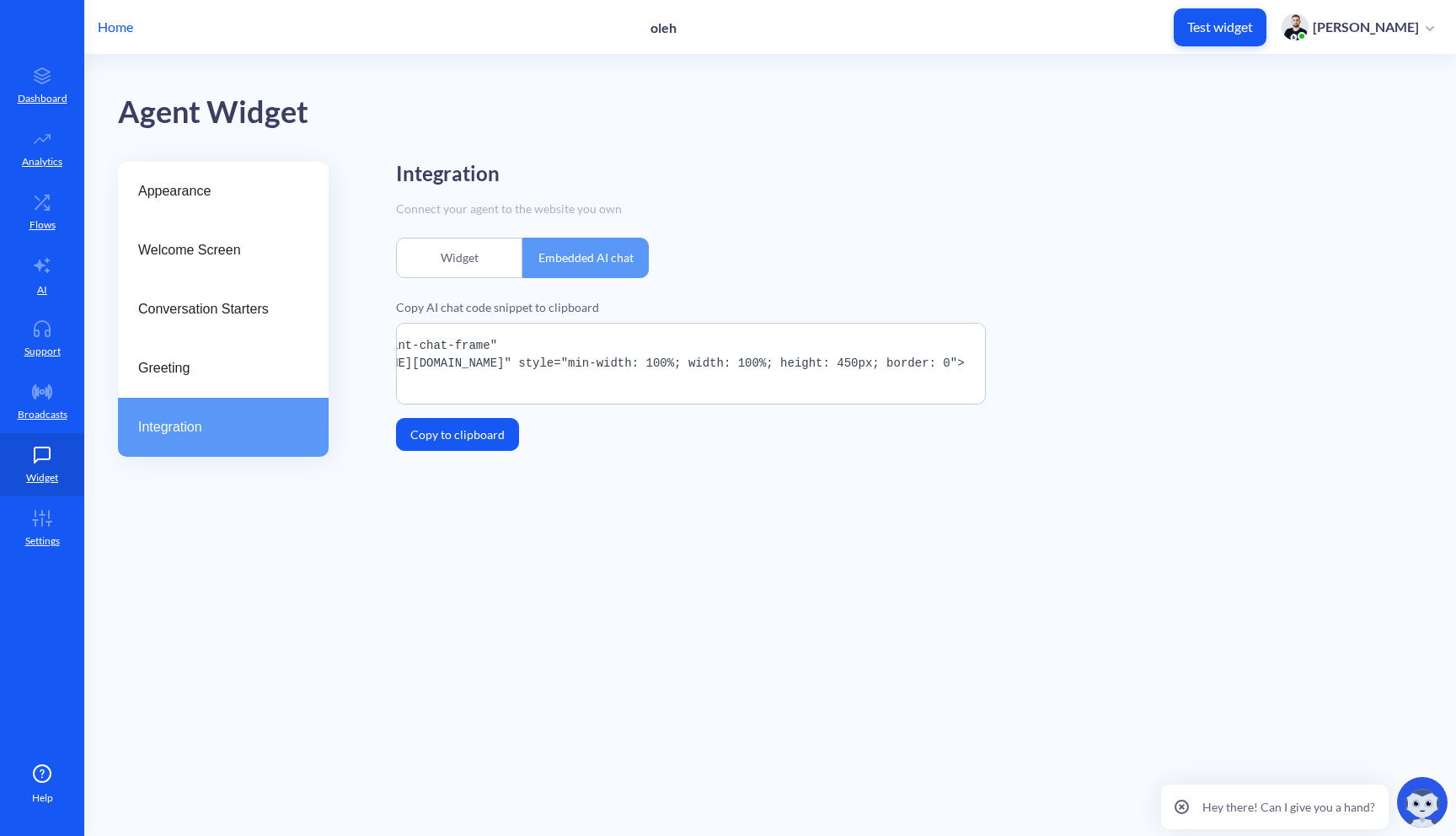
click at [760, 557] on main "Agent Widget Appearance Welcome Screen Conversation Starters Greeting Integrati…" at bounding box center [770, 445] width 1372 height 781
drag, startPoint x: 387, startPoint y: 166, endPoint x: 551, endPoint y: 169, distance: 164.0
click at [551, 169] on div "Appearance Welcome Screen Conversation Starters Greeting Integration Integratio…" at bounding box center [787, 323] width 1338 height 323
click at [551, 169] on div "Integration" at bounding box center [909, 174] width 1026 height 25
click at [428, 180] on h2 "Integration" at bounding box center [448, 174] width 103 height 25
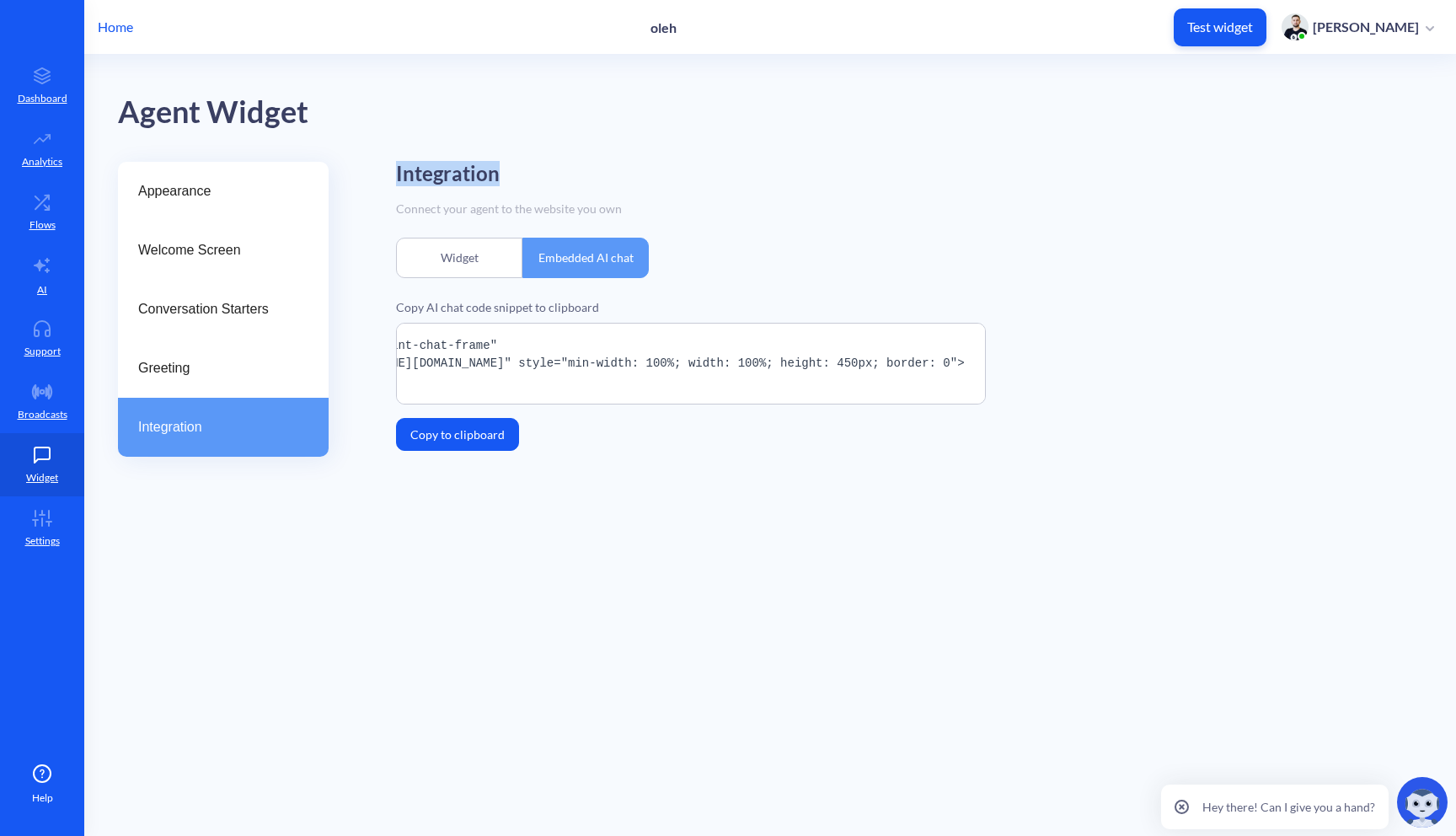
click at [428, 180] on h2 "Integration" at bounding box center [448, 174] width 103 height 25
click at [481, 212] on div "Connect your agent to the website you own" at bounding box center [909, 209] width 1026 height 17
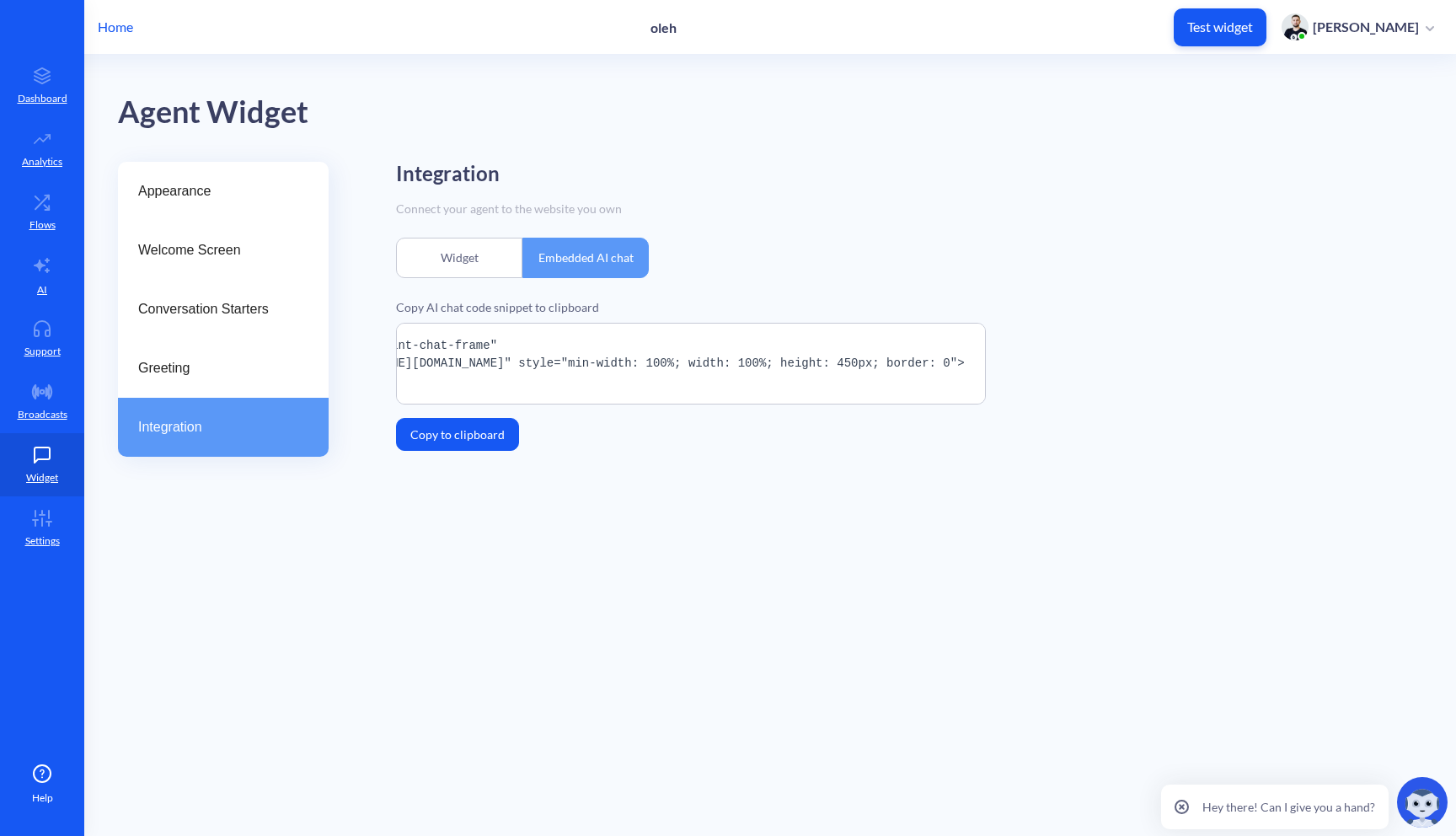
click at [565, 206] on div "Connect your agent to the website you own" at bounding box center [909, 209] width 1026 height 17
click at [492, 205] on div "Connect your agent to the website you own" at bounding box center [909, 209] width 1026 height 17
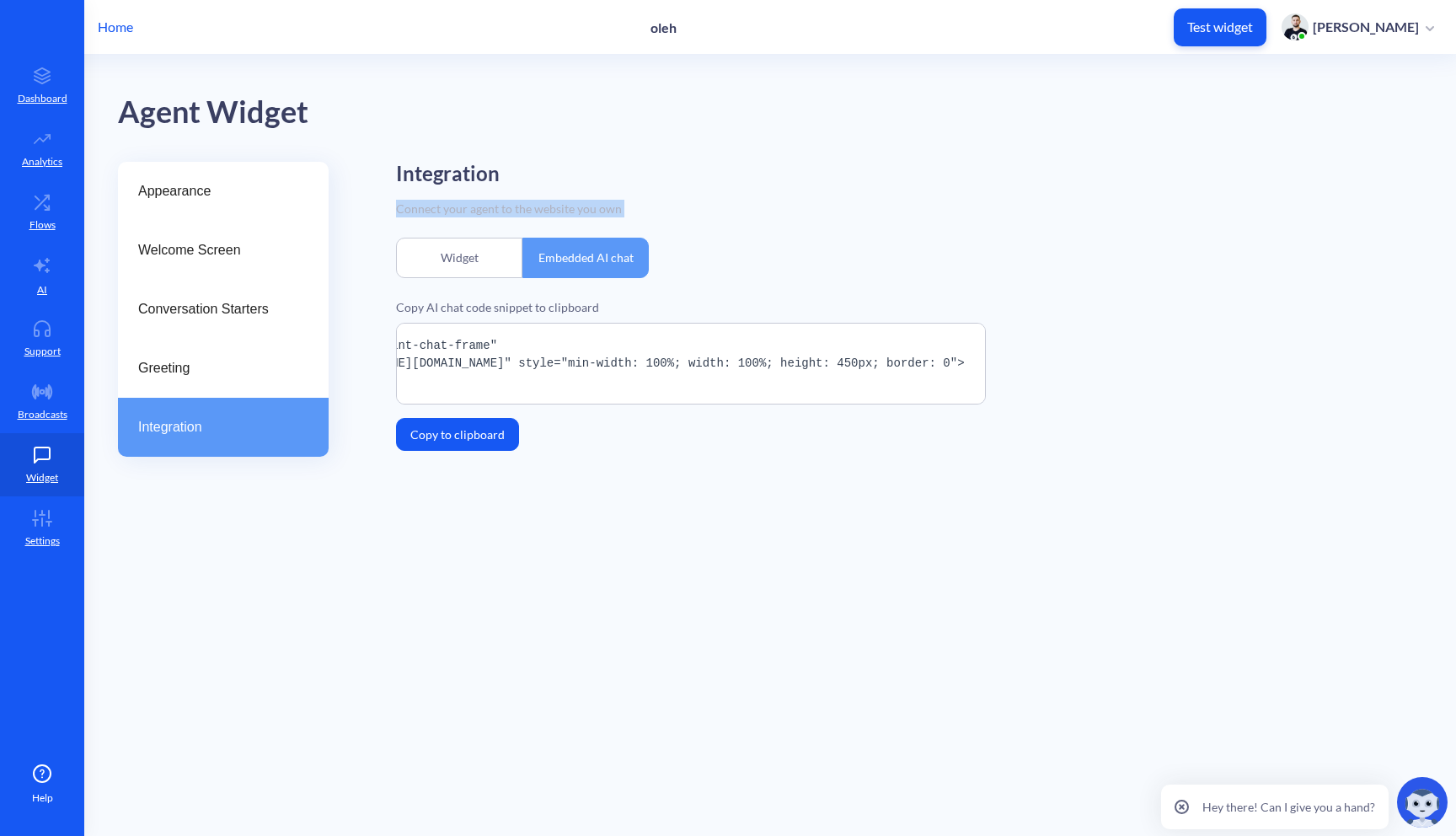
click at [492, 205] on div "Connect your agent to the website you own" at bounding box center [909, 209] width 1026 height 17
click at [463, 170] on h2 "Integration" at bounding box center [448, 174] width 103 height 25
click at [526, 207] on div "Connect your agent to the website you own" at bounding box center [909, 209] width 1026 height 17
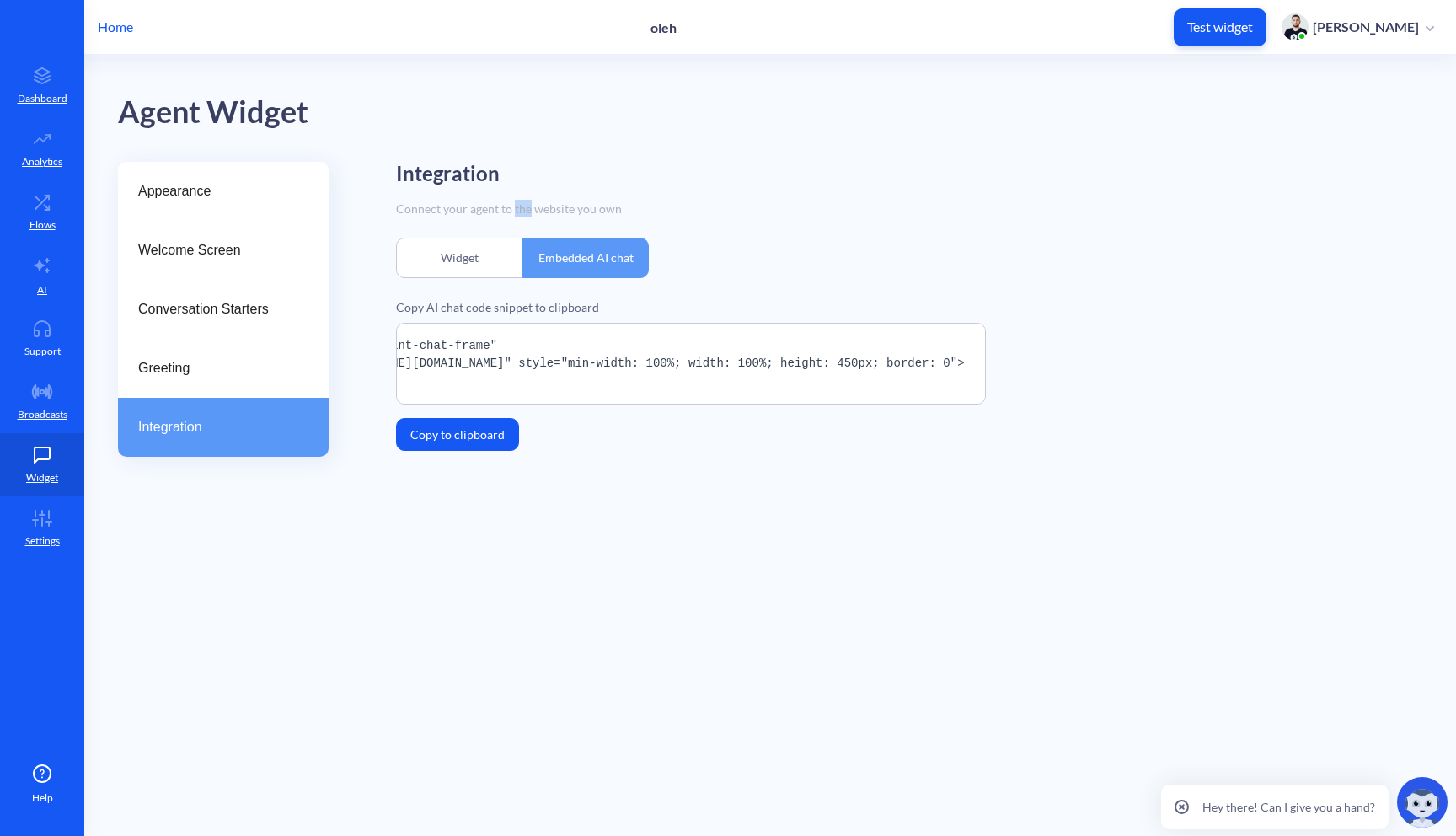
click at [526, 207] on div "Connect your agent to the website you own" at bounding box center [909, 209] width 1026 height 17
click at [458, 168] on h2 "Integration" at bounding box center [448, 174] width 103 height 25
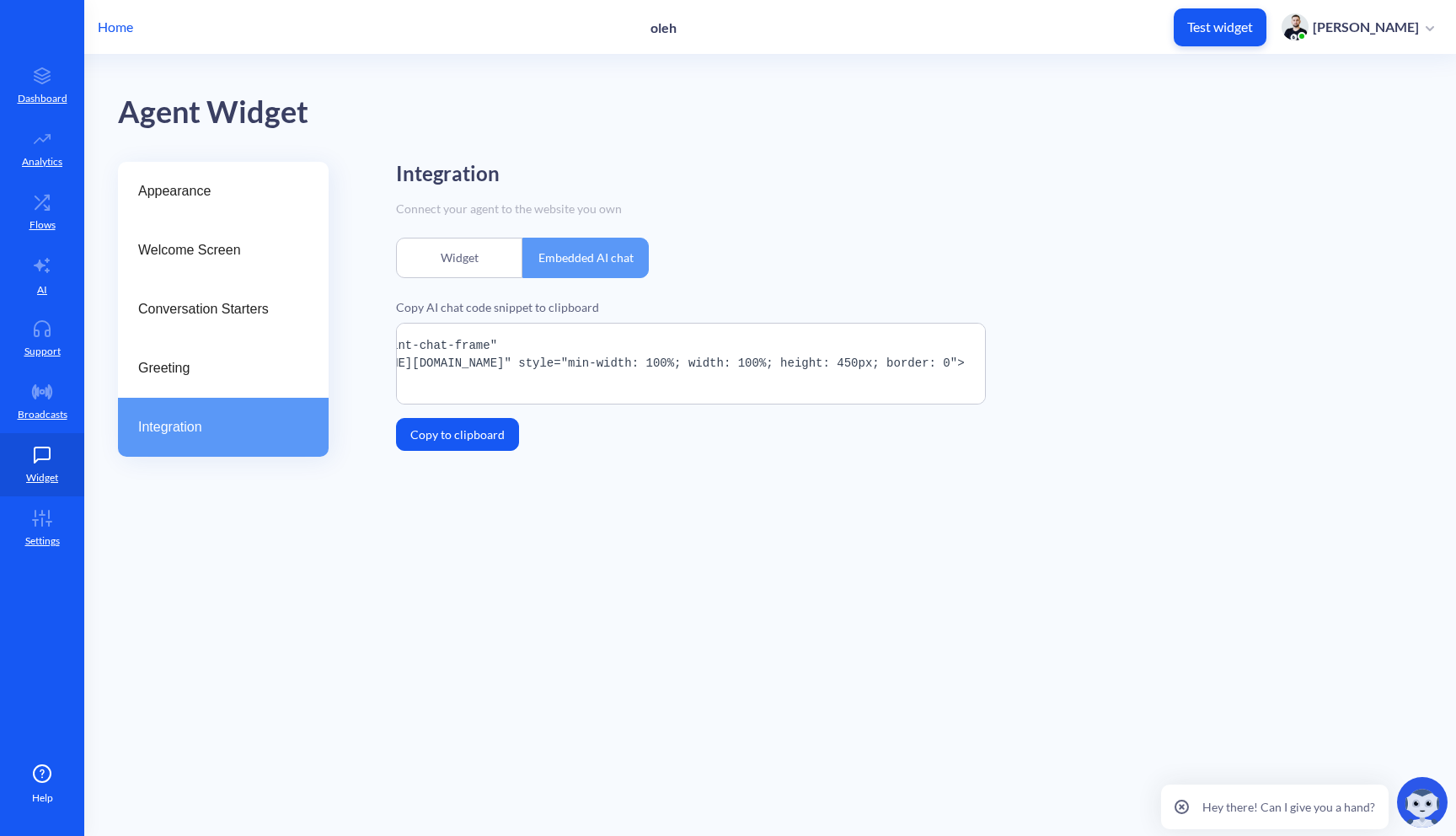
click at [516, 202] on div "Connect your agent to the website you own" at bounding box center [909, 209] width 1026 height 17
click at [562, 203] on div "Connect your agent to the website you own" at bounding box center [909, 209] width 1026 height 17
click at [780, 237] on div "Integration Connect your agent to the website you own Widget Embedded AI chat C…" at bounding box center [909, 306] width 1026 height 289
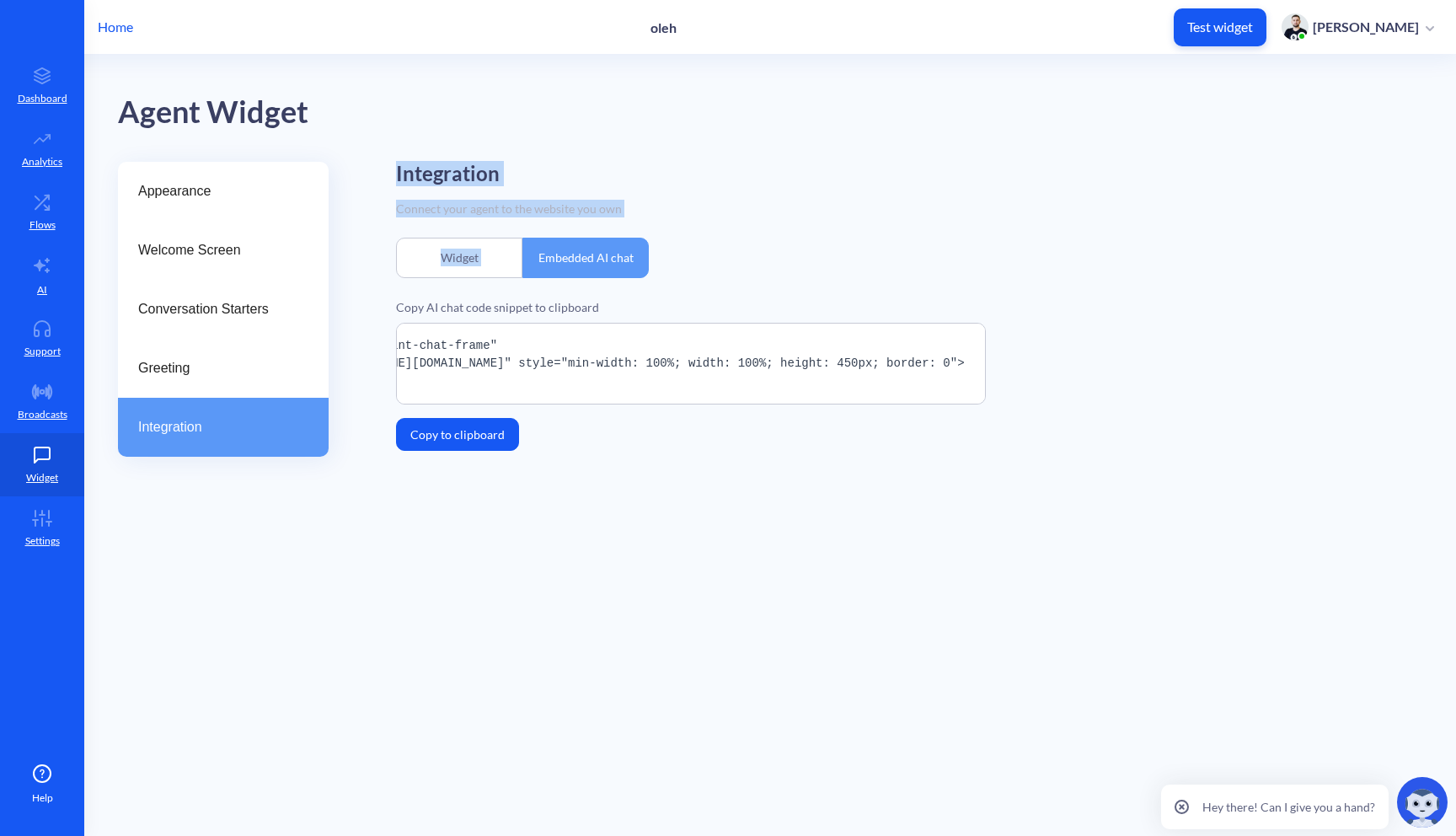
drag, startPoint x: 664, startPoint y: 217, endPoint x: 368, endPoint y: 180, distance: 298.3
click at [368, 179] on div "Appearance Welcome Screen Conversation Starters Greeting Integration Integratio…" at bounding box center [787, 323] width 1338 height 323
click at [368, 180] on div "Appearance Welcome Screen Conversation Starters Greeting Integration Integratio…" at bounding box center [787, 323] width 1338 height 323
drag, startPoint x: 393, startPoint y: 180, endPoint x: 659, endPoint y: 208, distance: 267.5
click at [659, 208] on div "Appearance Welcome Screen Conversation Starters Greeting Integration Integratio…" at bounding box center [787, 323] width 1338 height 323
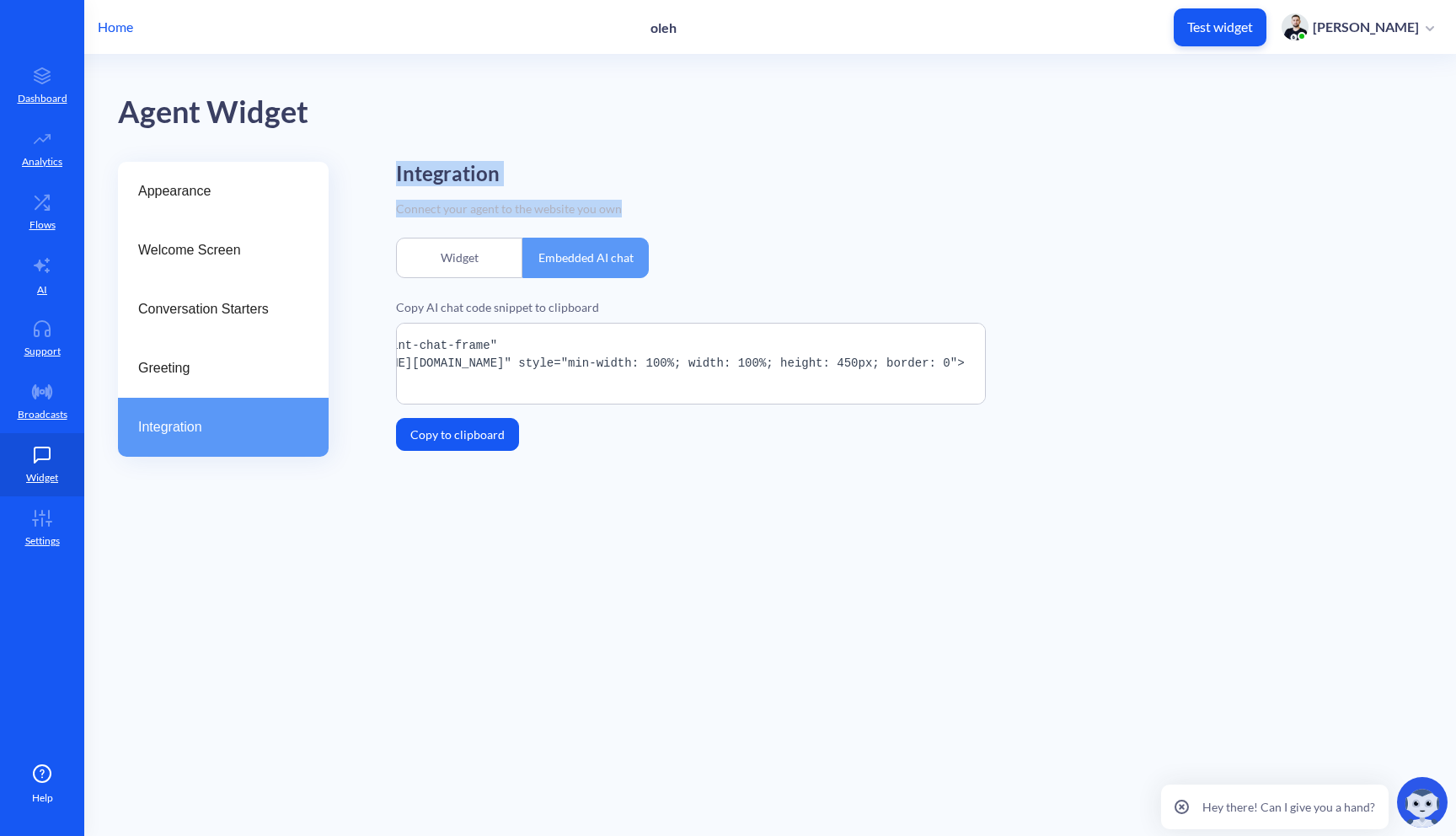
click at [659, 208] on div "Connect your agent to the website you own" at bounding box center [909, 209] width 1026 height 17
